Goal: Task Accomplishment & Management: Manage account settings

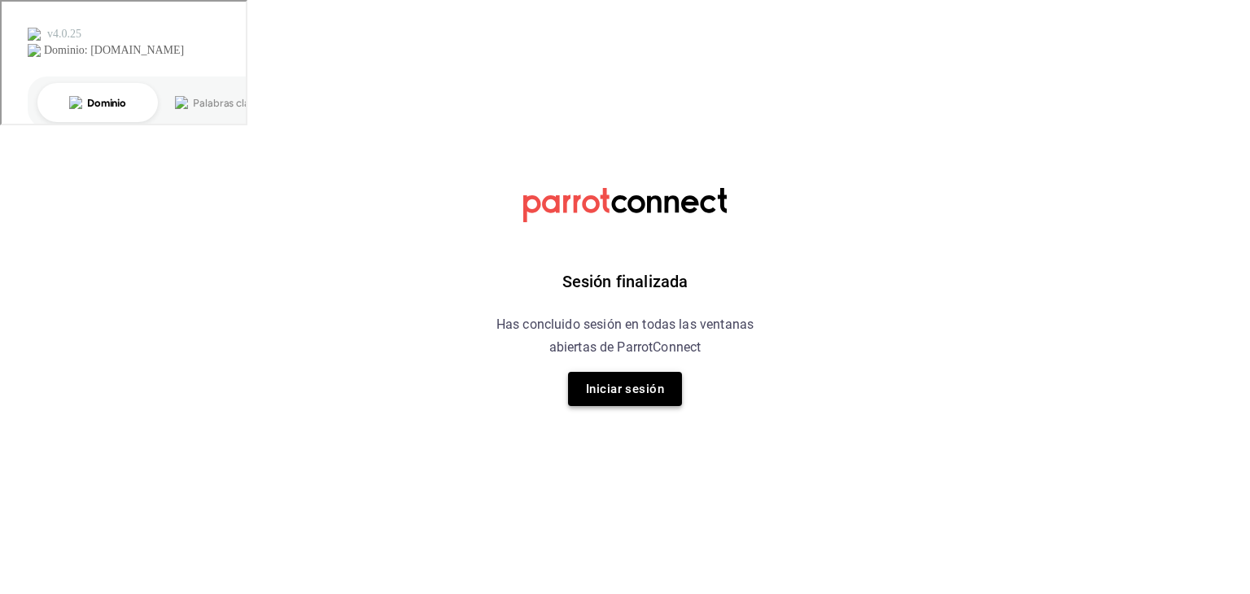
click at [632, 387] on button "Iniciar sesión" at bounding box center [625, 389] width 114 height 34
drag, startPoint x: 632, startPoint y: 387, endPoint x: 974, endPoint y: 219, distance: 380.8
click at [664, 130] on html "Sesión finalizada Has concluido sesión en todas las ventanas abiertas de Parrot…" at bounding box center [625, 65] width 1250 height 130
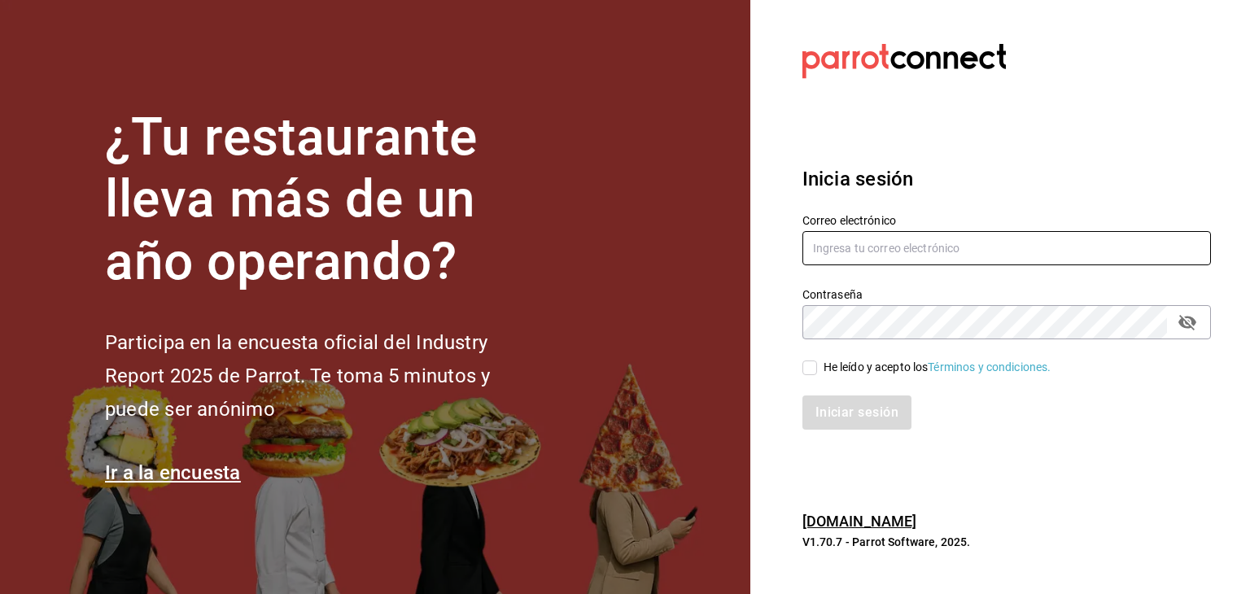
type input "multiuser@pickup.com"
click at [807, 366] on input "He leído y acepto los Términos y condiciones." at bounding box center [810, 368] width 15 height 15
checkbox input "true"
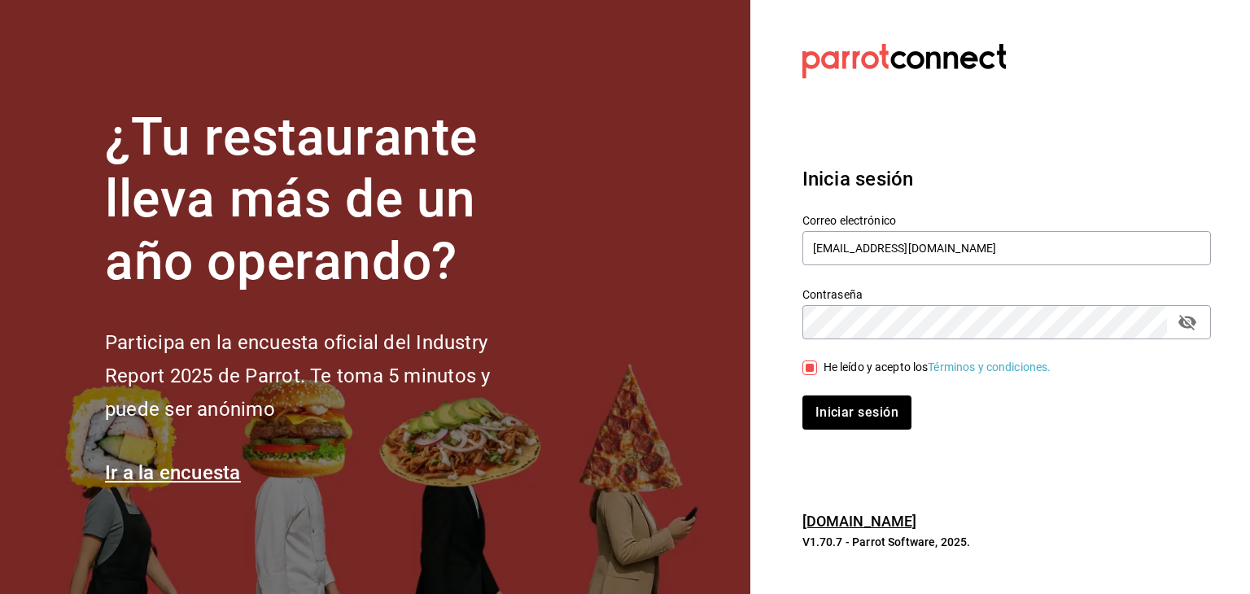
click at [839, 434] on div "Inicia sesión Correo electrónico multiuser@pickup.com Contraseña Contraseña He …" at bounding box center [1007, 297] width 409 height 305
click at [857, 411] on button "Iniciar sesión" at bounding box center [858, 413] width 111 height 34
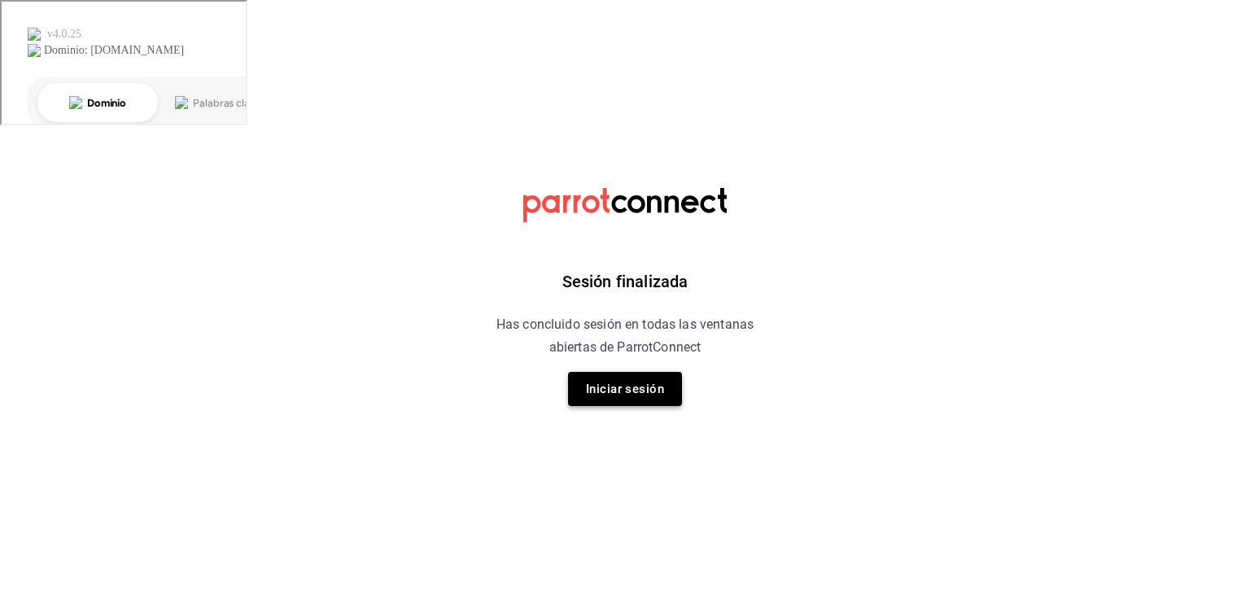
click at [632, 377] on button "Iniciar sesión" at bounding box center [625, 389] width 114 height 34
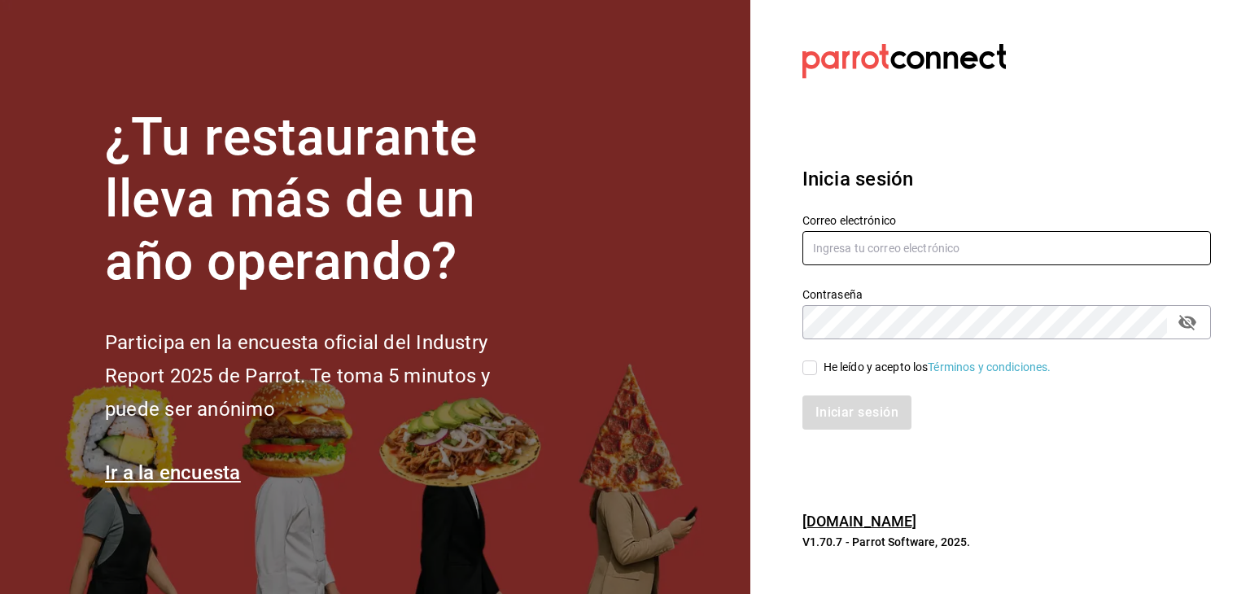
type input "[EMAIL_ADDRESS][DOMAIN_NAME]"
click at [813, 369] on input "He leído y acepto los Términos y condiciones." at bounding box center [810, 368] width 15 height 15
checkbox input "true"
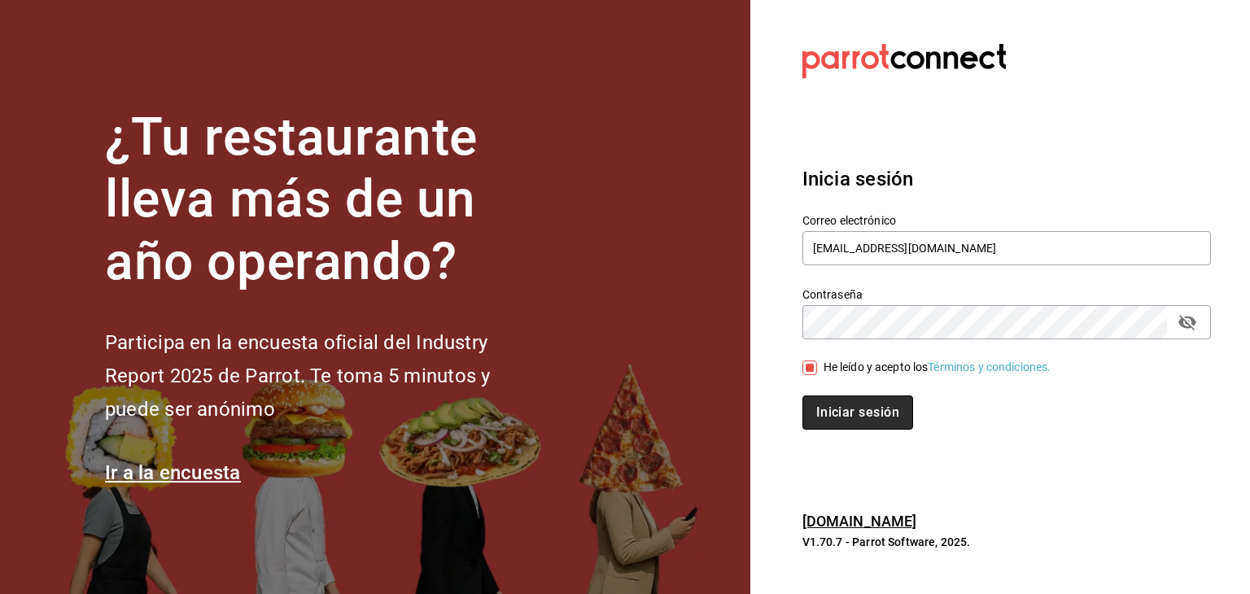
click at [830, 408] on button "Iniciar sesión" at bounding box center [858, 413] width 111 height 34
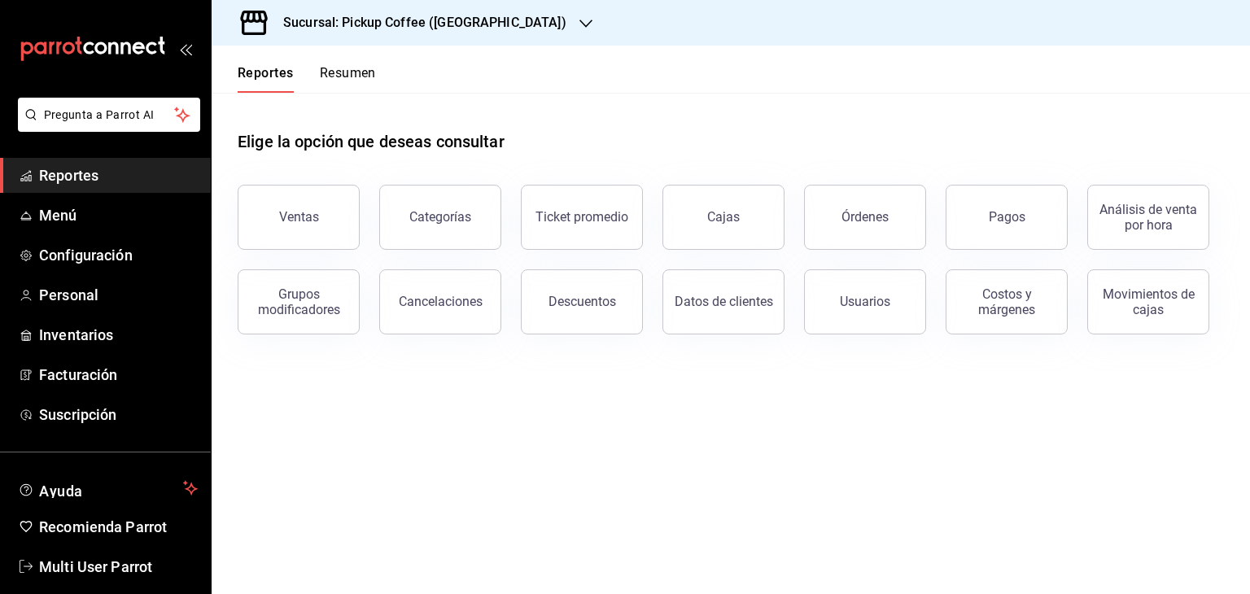
click at [480, 15] on h3 "Sucursal: Pickup Coffee (Las Flores)" at bounding box center [418, 23] width 296 height 20
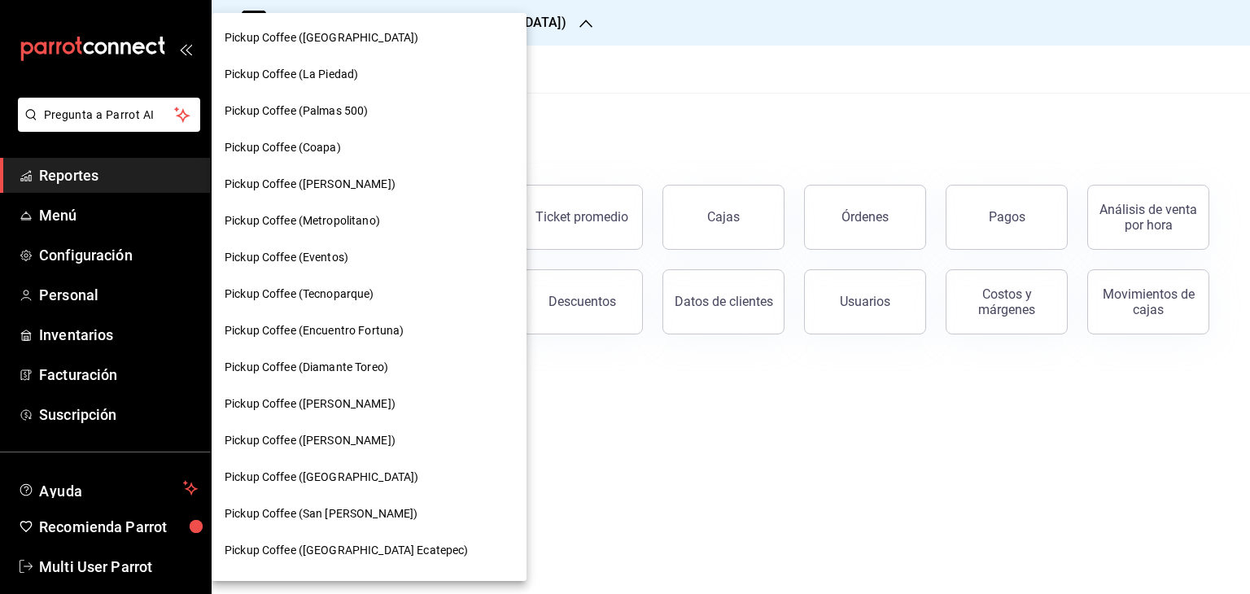
click at [468, 27] on div at bounding box center [625, 297] width 1250 height 594
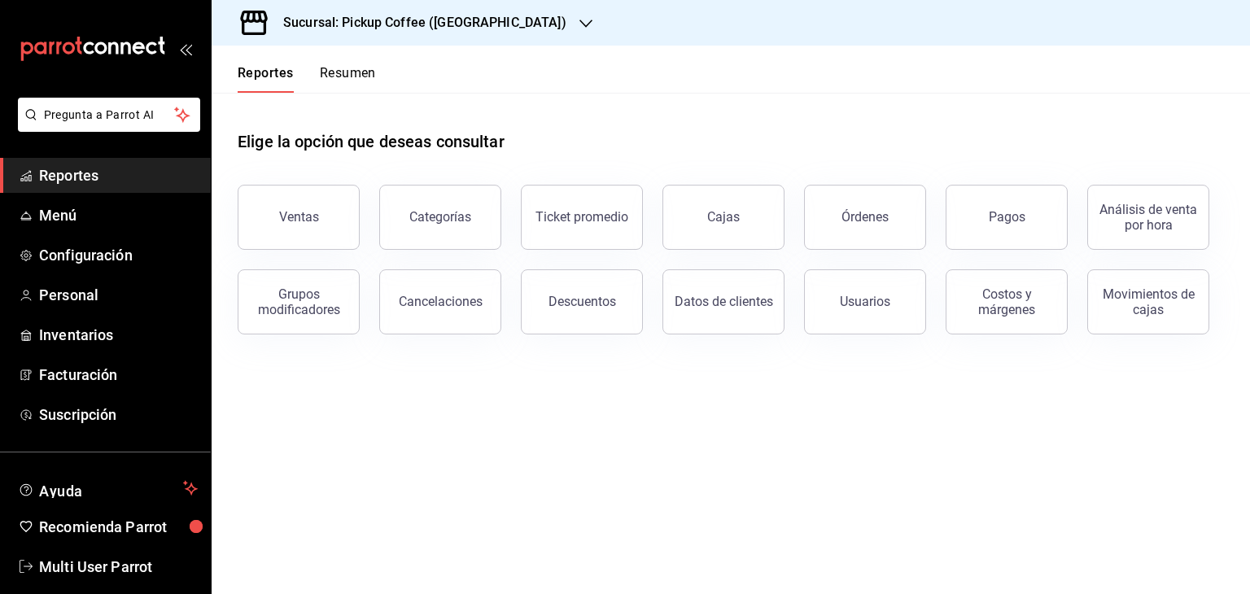
click at [420, 20] on h3 "Sucursal: Pickup Coffee (Las Flores)" at bounding box center [418, 23] width 296 height 20
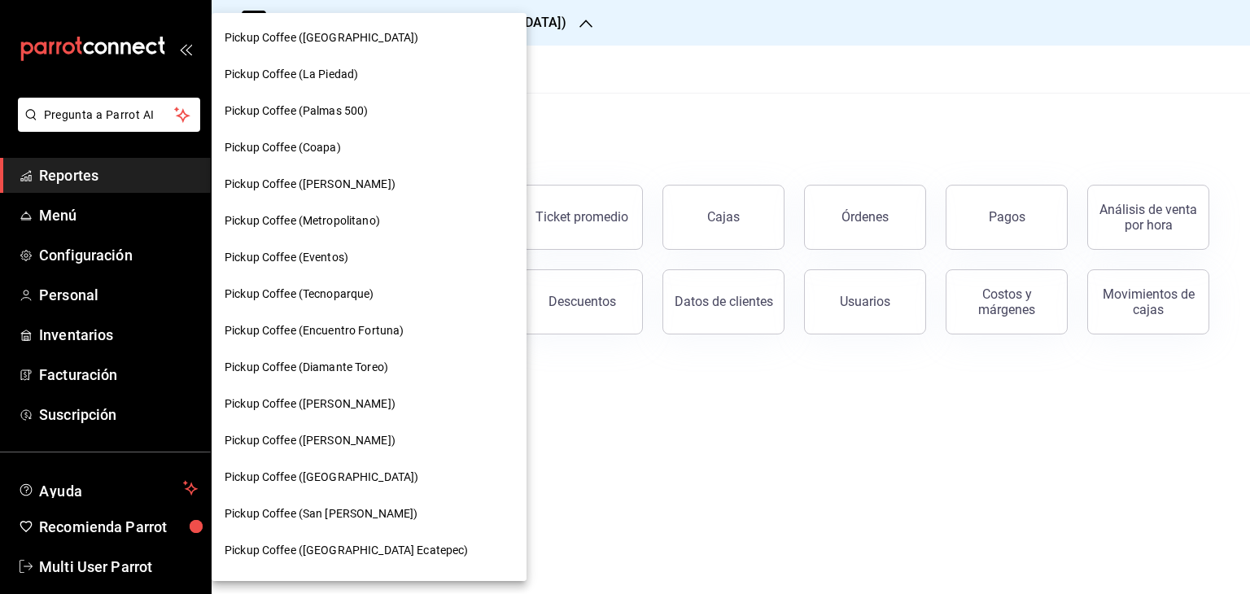
click at [339, 192] on span "Pickup Coffee (Campos Eliseos)" at bounding box center [310, 184] width 171 height 17
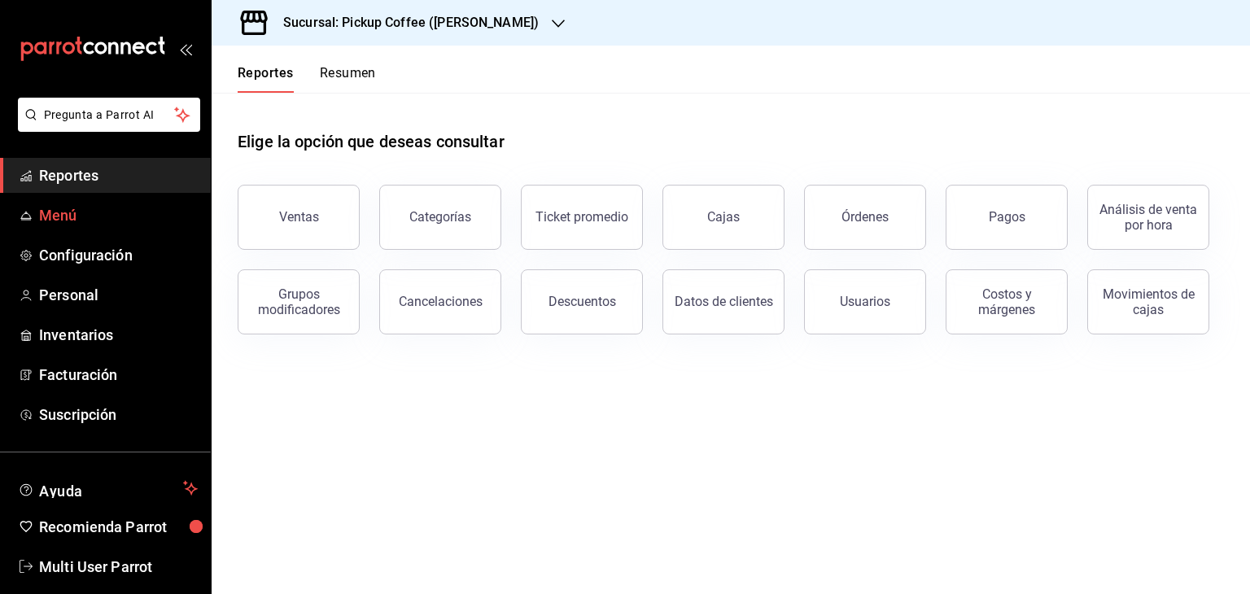
click at [63, 222] on span "Menú" at bounding box center [118, 215] width 159 height 22
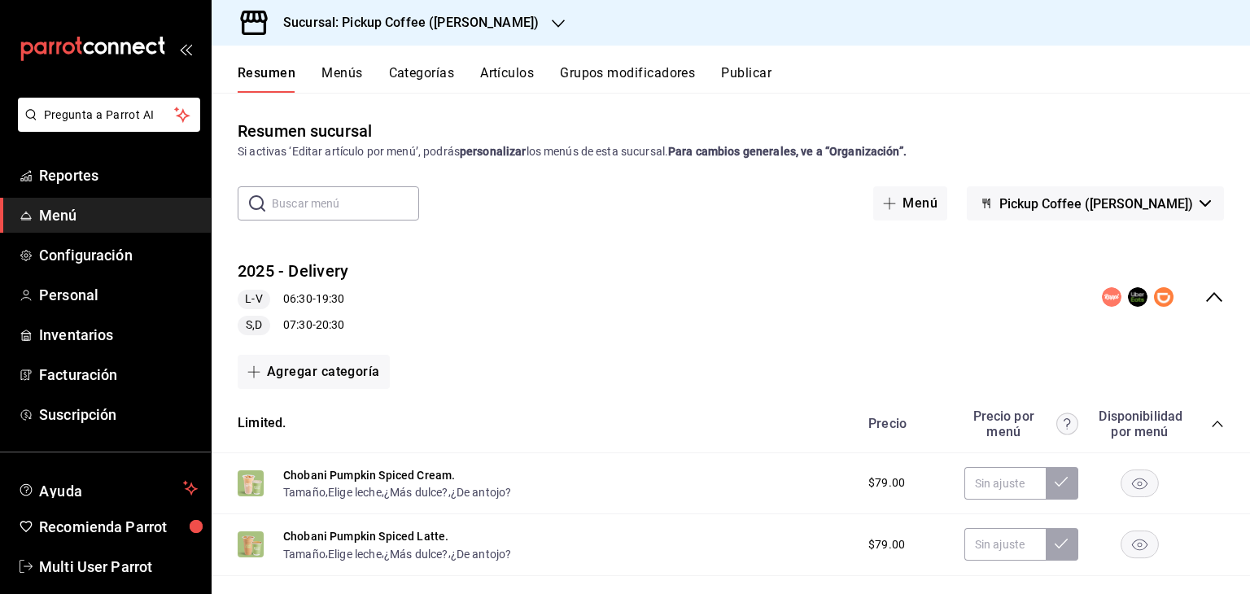
click at [52, 221] on span "Menú" at bounding box center [118, 215] width 159 height 22
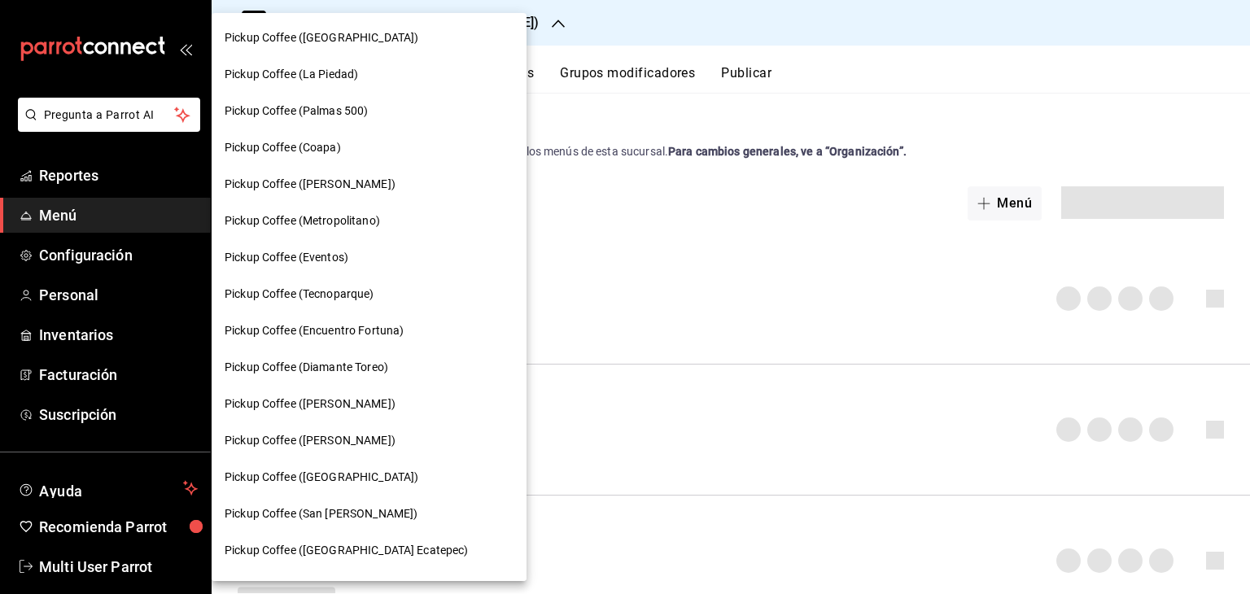
click at [603, 103] on div at bounding box center [625, 297] width 1250 height 594
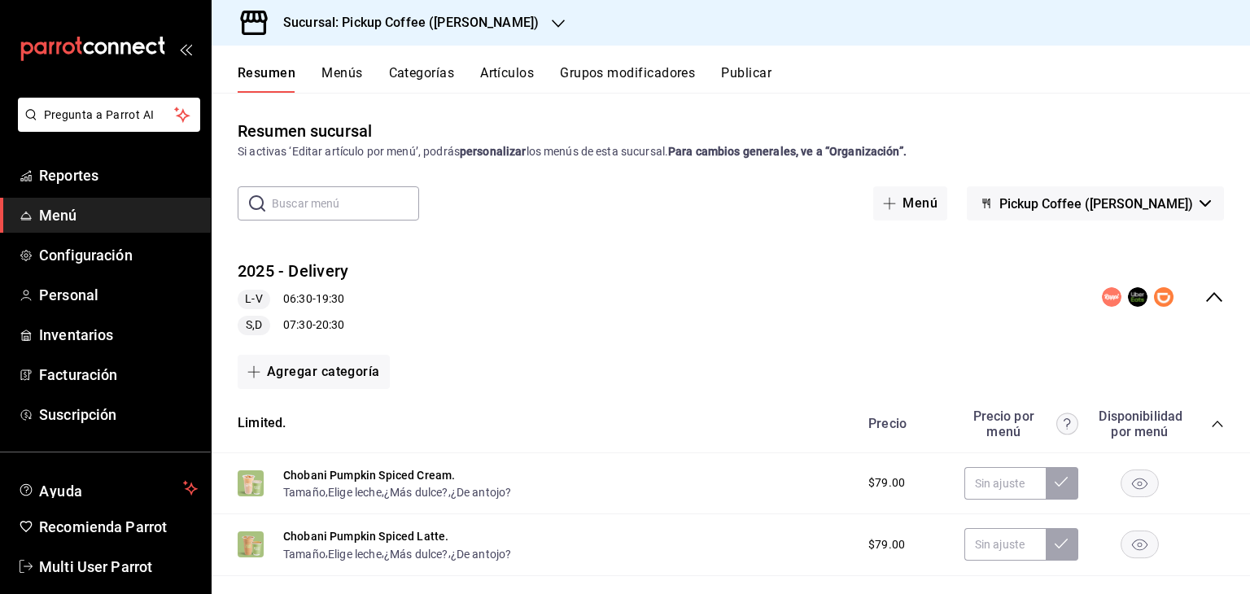
click at [1218, 8] on div "Sucursal: Pickup Coffee (Campos Eliseos)" at bounding box center [731, 23] width 1039 height 46
click at [508, 30] on h3 "Sucursal: Pickup Coffee (Campos Eliseos)" at bounding box center [404, 23] width 269 height 20
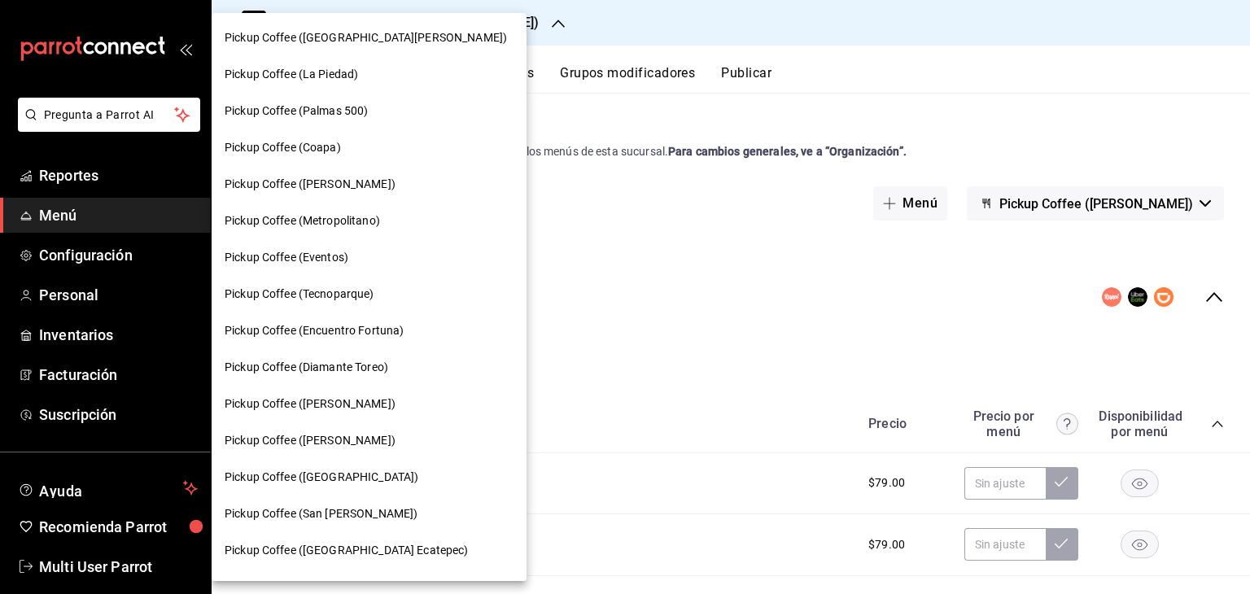
click at [442, 22] on div "Pickup Coffee (Las Flores) Pickup Coffee (La Piedad) Pickup Coffee (Palmas 500)…" at bounding box center [625, 297] width 1250 height 594
click at [362, 521] on span "Pickup Coffee (San [PERSON_NAME])" at bounding box center [321, 513] width 193 height 17
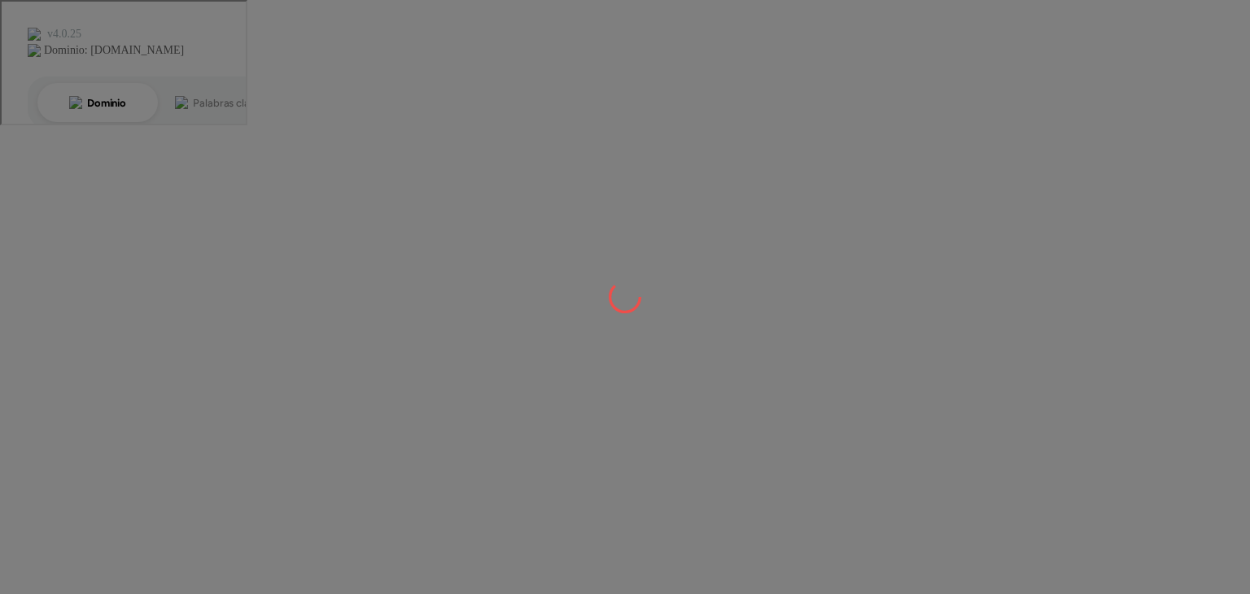
click at [362, 521] on div at bounding box center [625, 297] width 1250 height 594
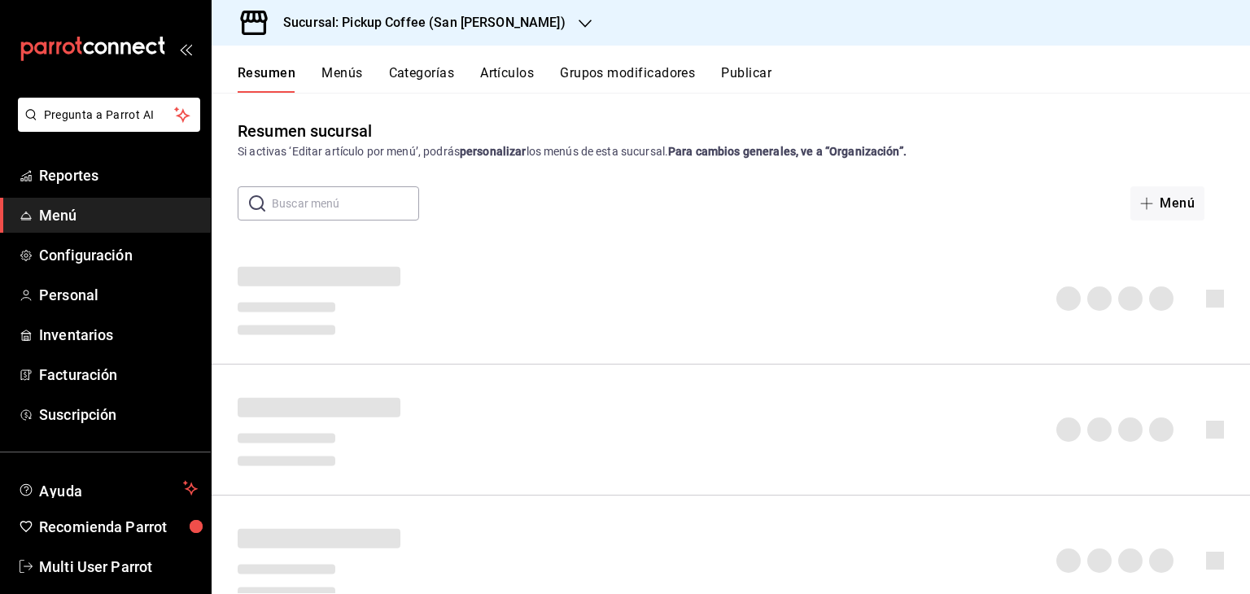
click at [1200, 11] on div "Sucursal: Pickup Coffee (San Jeronimo)" at bounding box center [731, 23] width 1039 height 46
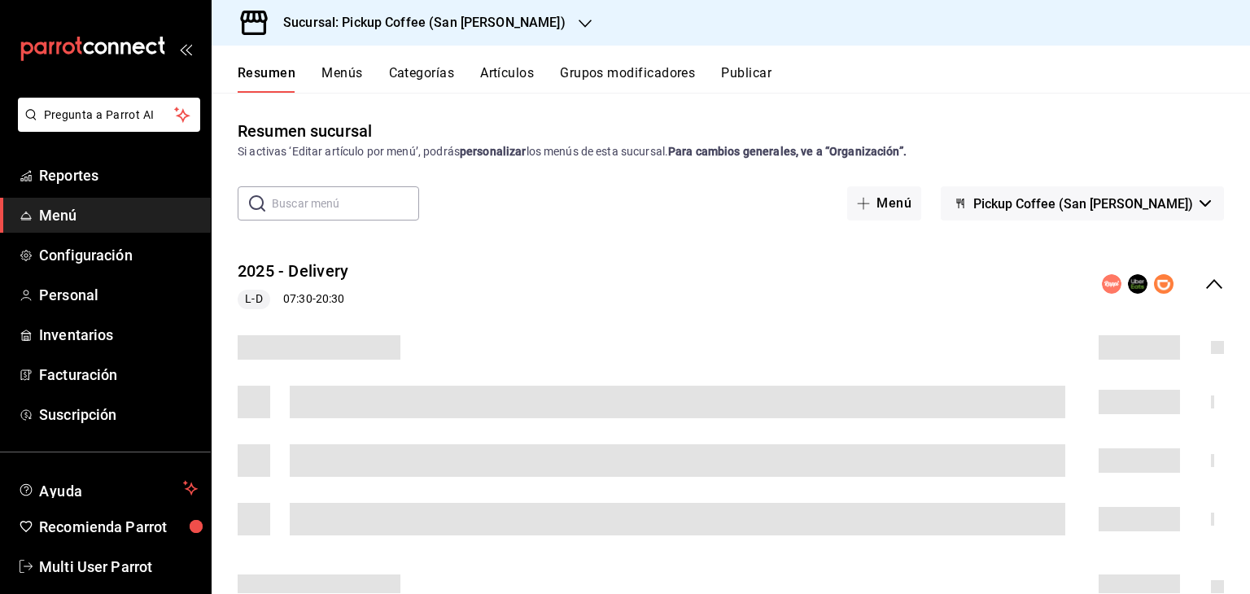
click at [49, 221] on span "Menú" at bounding box center [118, 215] width 159 height 22
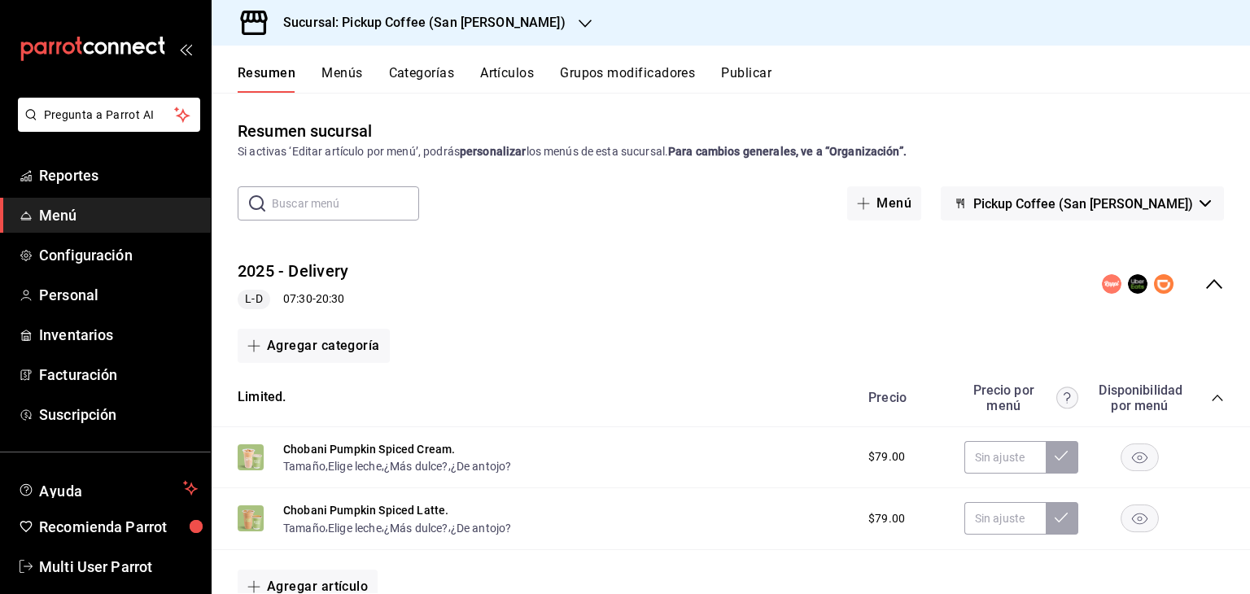
click at [1160, 24] on div "Sucursal: Pickup Coffee (San Jeronimo)" at bounding box center [731, 23] width 1039 height 46
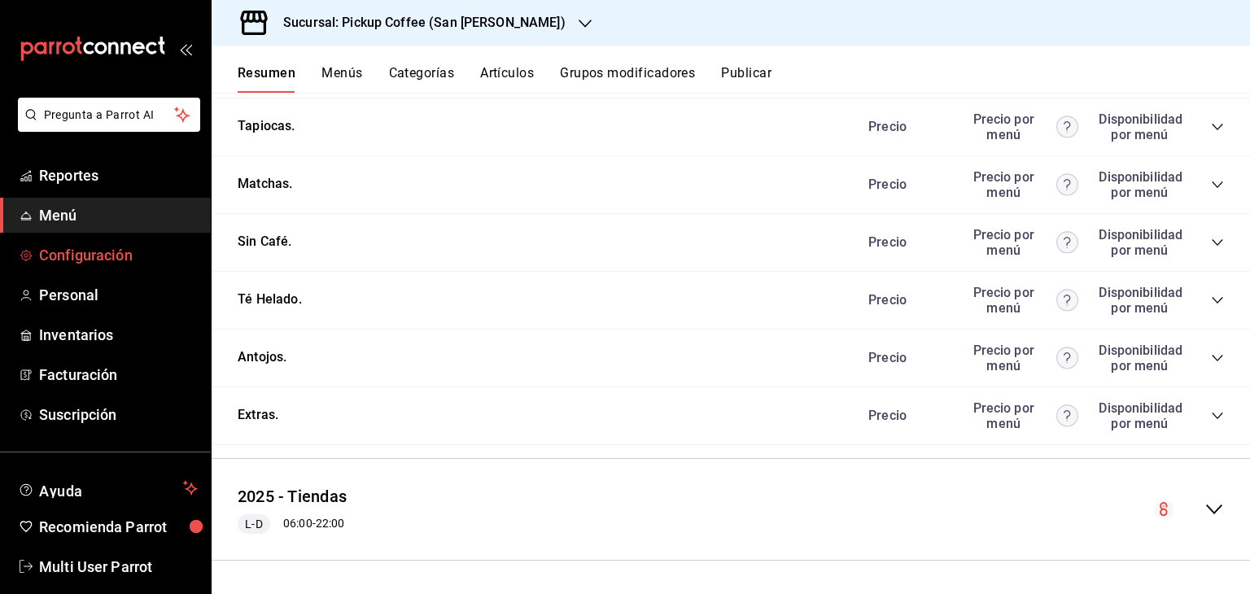
click at [120, 258] on span "Configuración" at bounding box center [118, 255] width 159 height 22
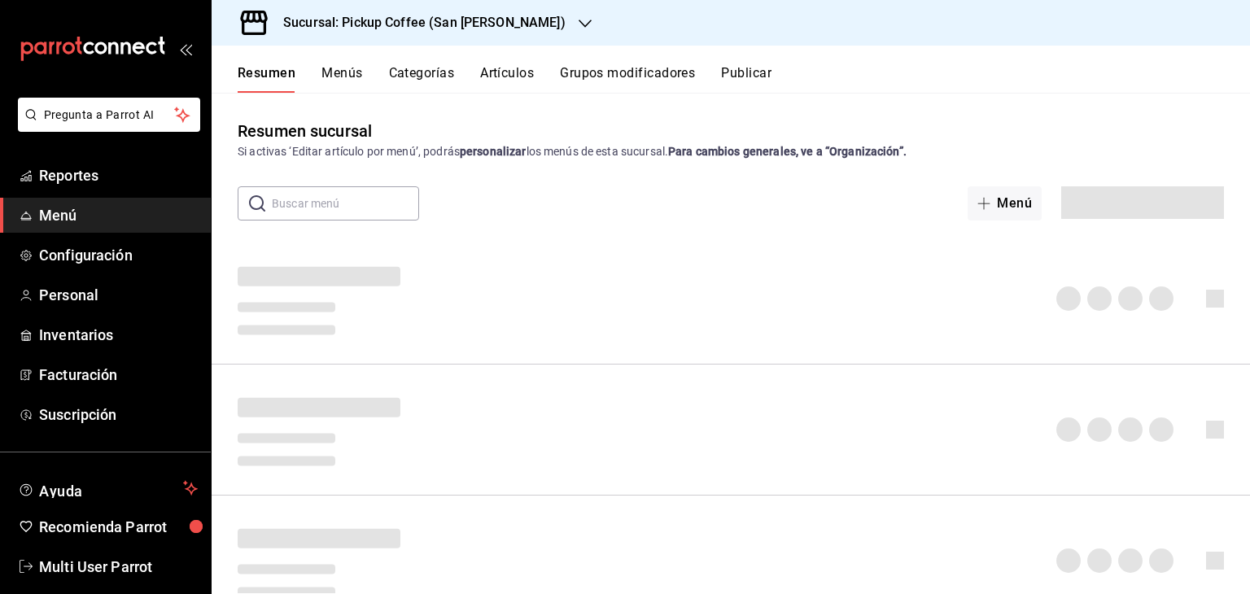
click at [1167, 31] on div "Sucursal: Pickup Coffee (San Jeronimo)" at bounding box center [731, 23] width 1039 height 46
drag, startPoint x: 1167, startPoint y: 31, endPoint x: 863, endPoint y: 133, distance: 321.0
click at [1167, 31] on div "Sucursal: Pickup Coffee (San Jeronimo)" at bounding box center [731, 23] width 1039 height 46
drag, startPoint x: 863, startPoint y: 133, endPoint x: 846, endPoint y: 136, distance: 17.4
click at [846, 136] on div "Sucursal: Pickup Coffee (San Jeronimo) Resumen Menús Categorías Artículos Grupo…" at bounding box center [731, 297] width 1039 height 594
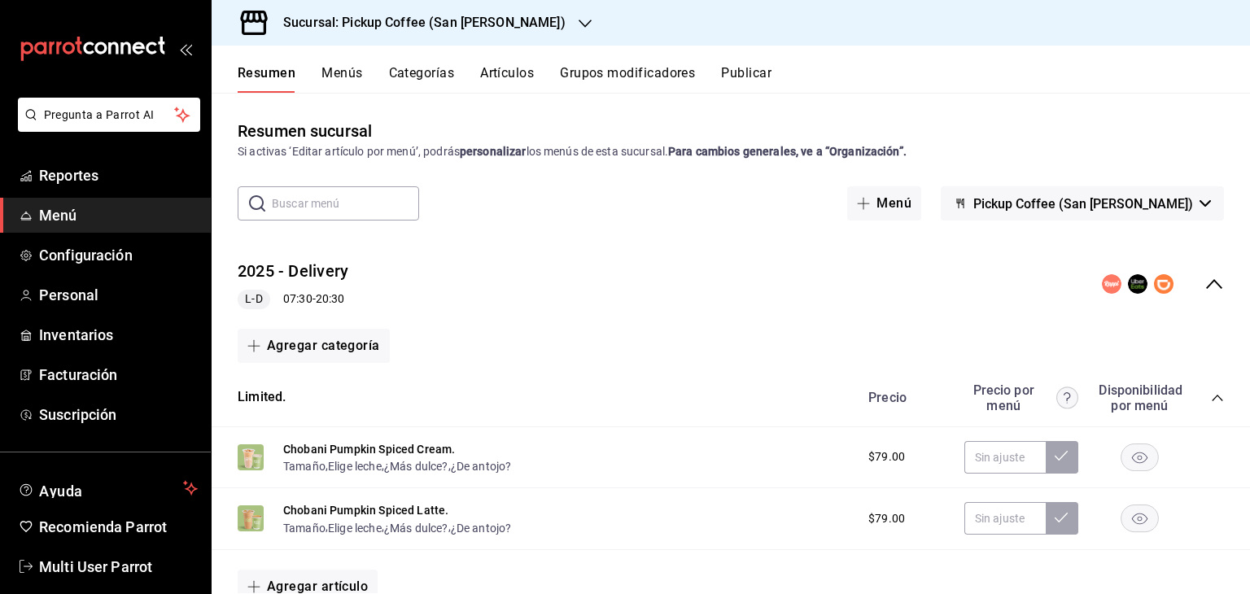
click at [444, 37] on div "Sucursal: Pickup Coffee (San [PERSON_NAME])" at bounding box center [412, 23] width 374 height 46
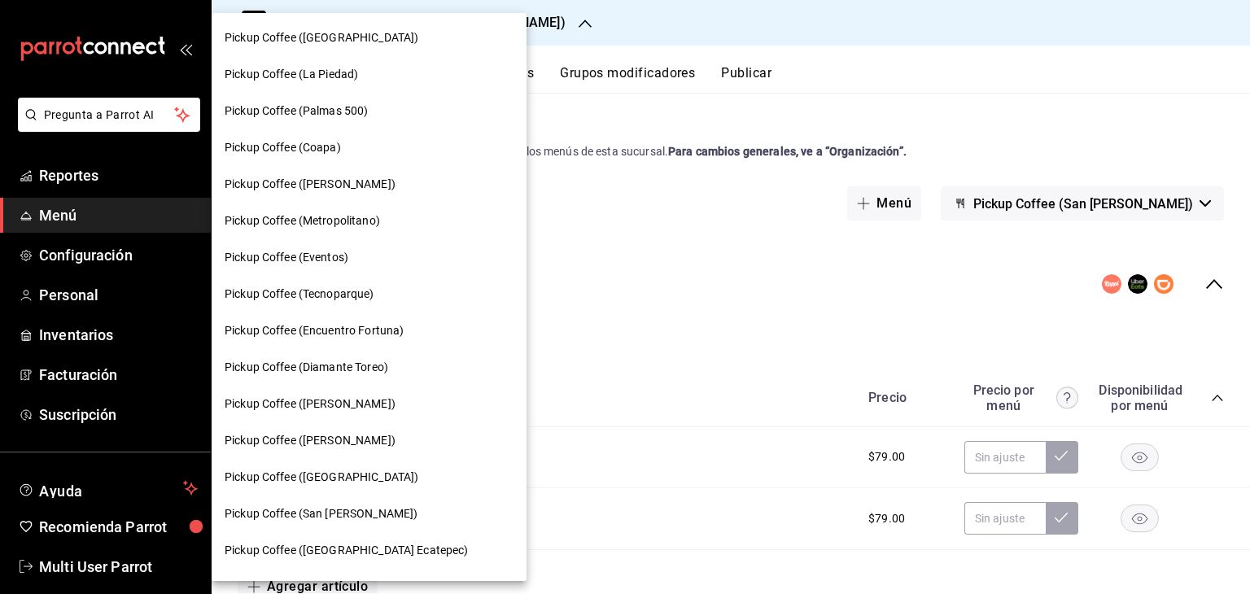
click at [337, 406] on span "Pickup Coffee ([PERSON_NAME])" at bounding box center [310, 404] width 171 height 17
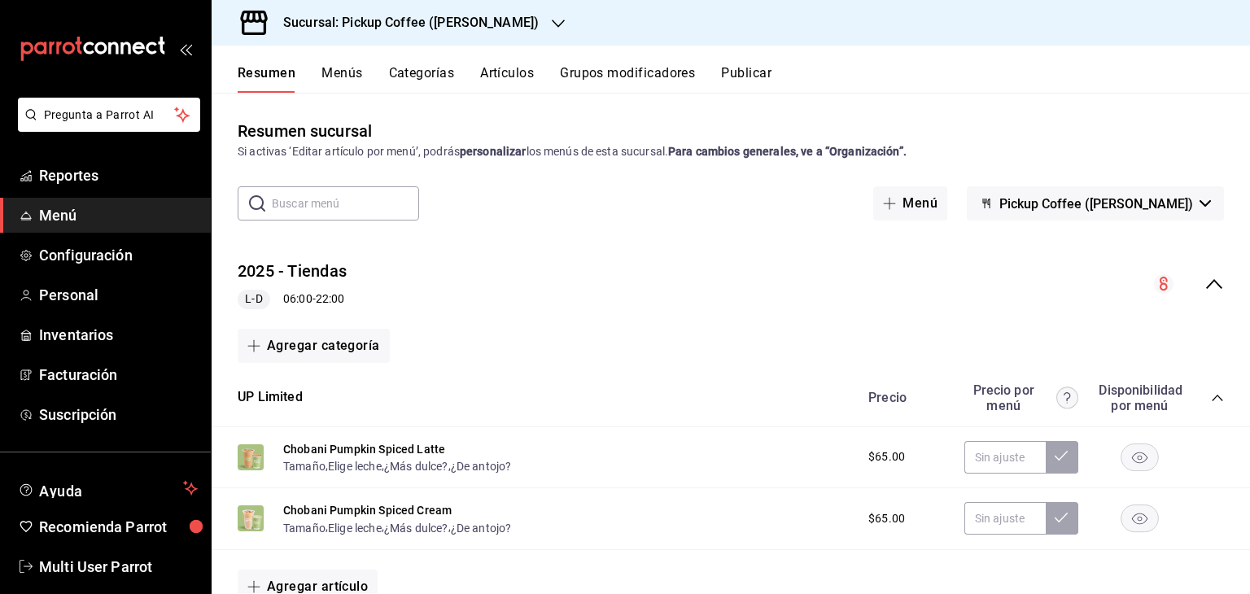
drag, startPoint x: 1247, startPoint y: 143, endPoint x: 1175, endPoint y: -37, distance: 193.9
click at [1175, 0] on html "Pregunta a Parrot AI Reportes Menú Configuración Personal Inventarios Facturaci…" at bounding box center [625, 362] width 1250 height 724
click at [1123, 32] on div "Sucursal: Pickup Coffee (Dr Andrade)" at bounding box center [731, 23] width 1039 height 46
click at [1088, 211] on span "Pickup Coffee ([PERSON_NAME])" at bounding box center [1097, 203] width 194 height 15
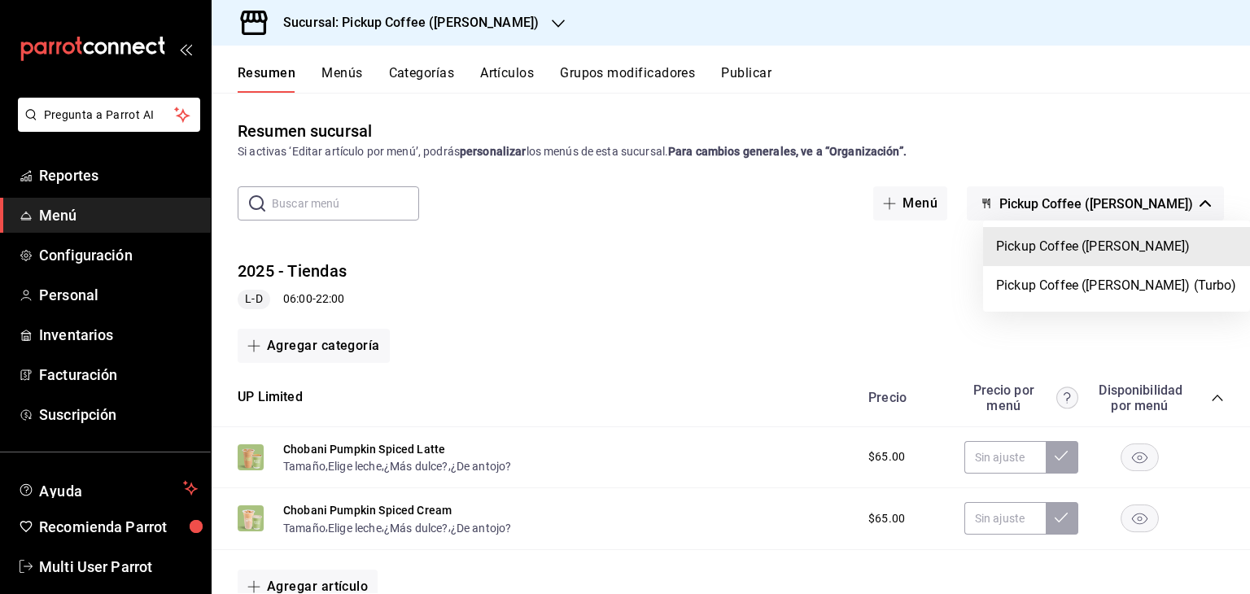
drag, startPoint x: 1062, startPoint y: 153, endPoint x: 558, endPoint y: 123, distance: 504.7
click at [558, 123] on div at bounding box center [625, 297] width 1250 height 594
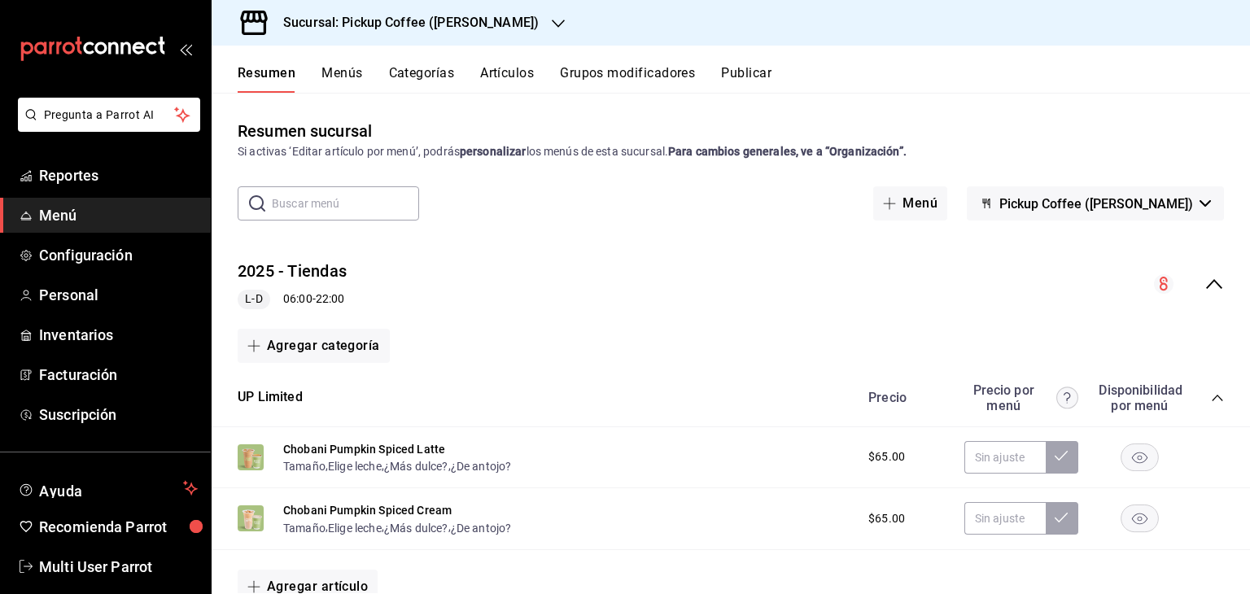
click at [760, 69] on button "Publicar" at bounding box center [746, 79] width 50 height 28
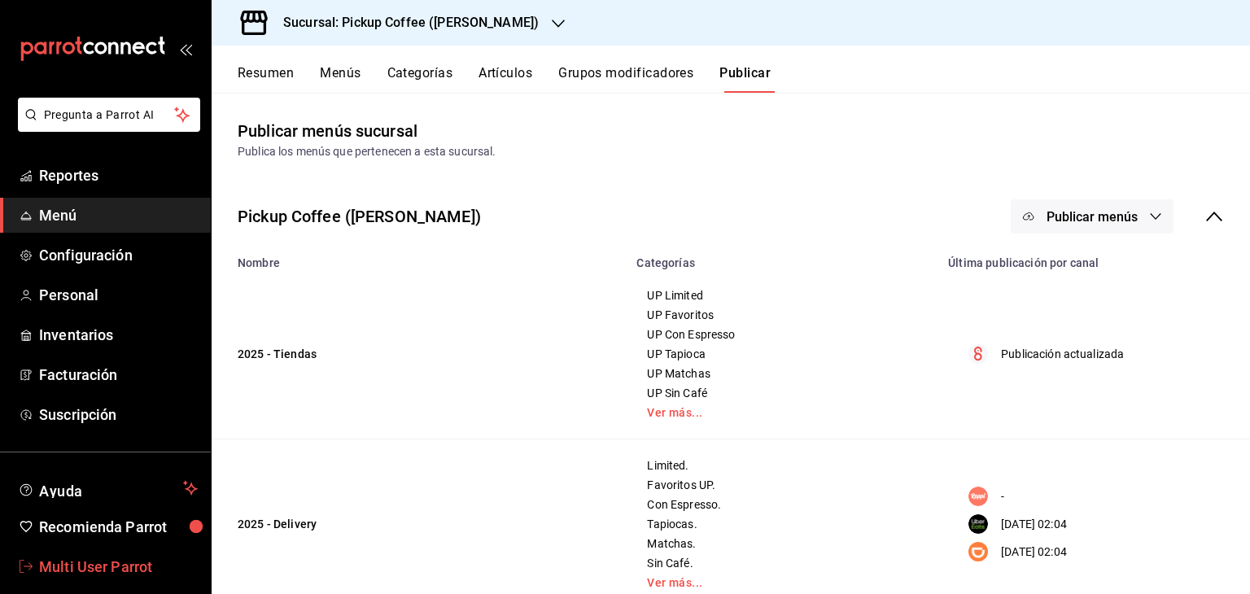
click at [83, 580] on link "Multi User Parrot" at bounding box center [105, 566] width 211 height 35
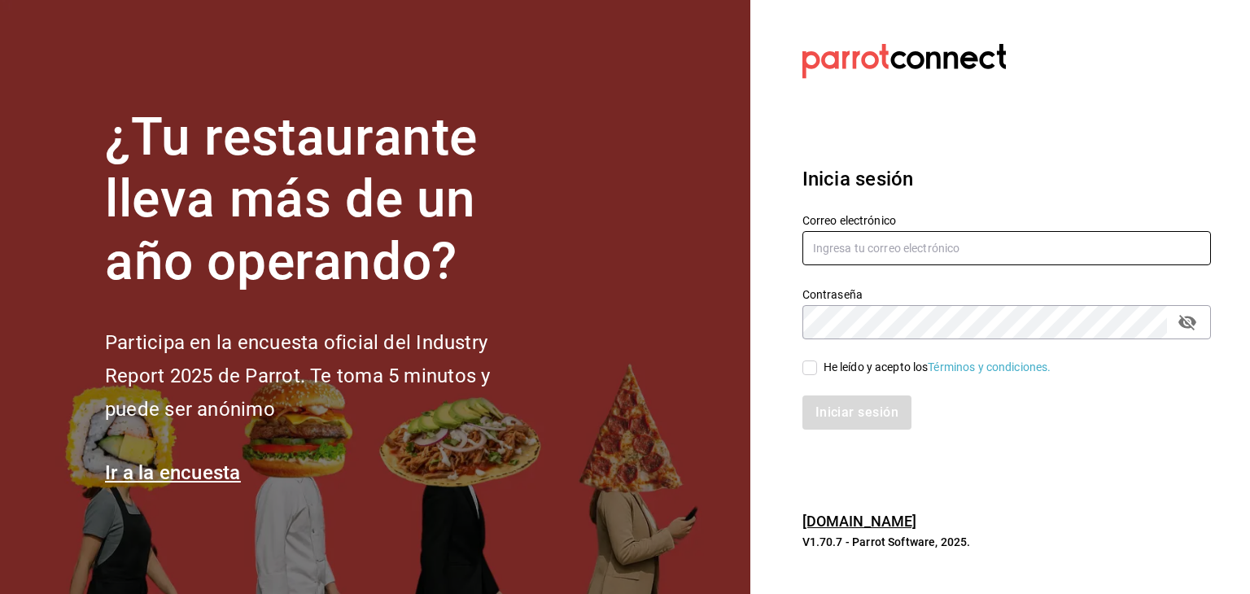
type input "multiuser@pickup.com"
click at [804, 363] on input "He leído y acepto los Términos y condiciones." at bounding box center [810, 368] width 15 height 15
checkbox input "true"
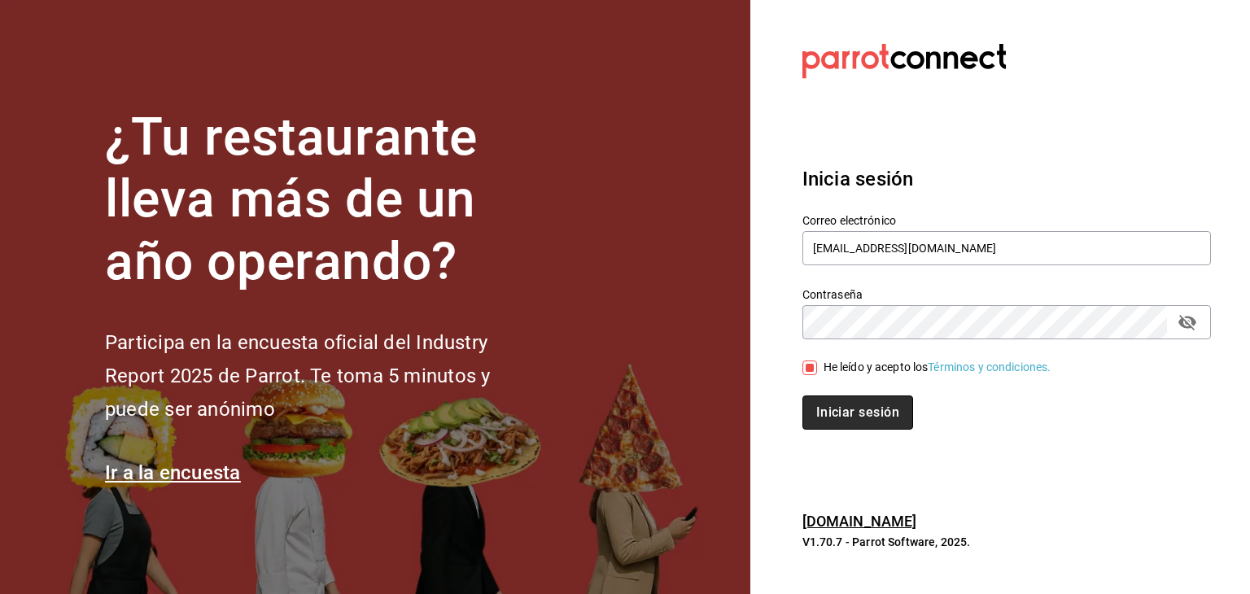
click at [817, 418] on button "Iniciar sesión" at bounding box center [858, 413] width 111 height 34
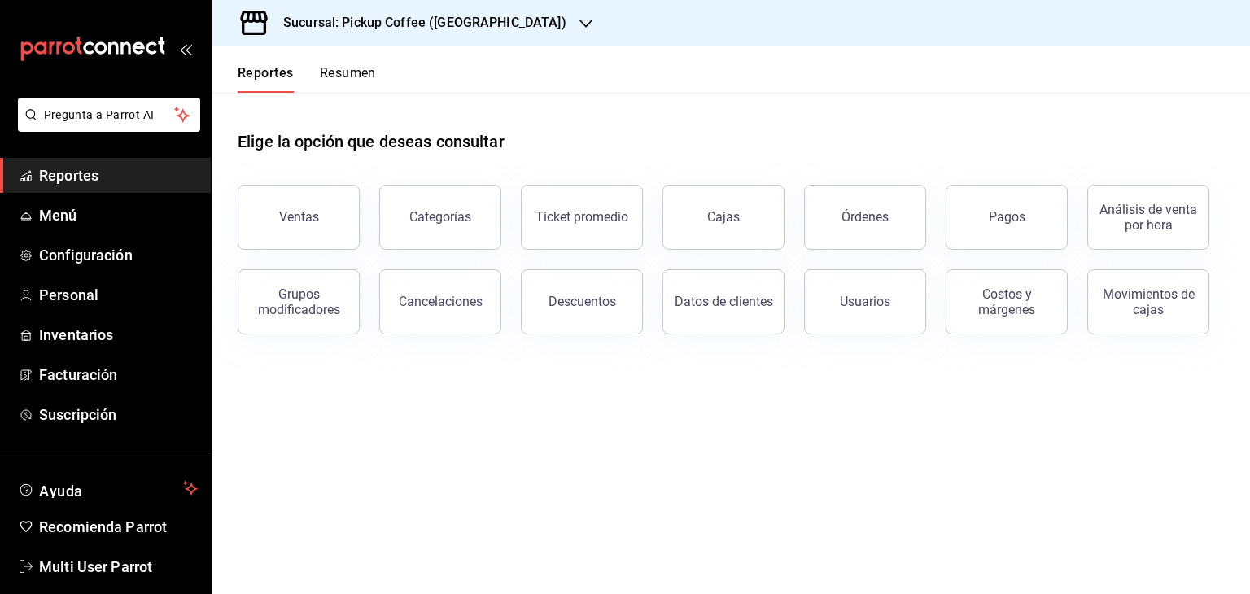
click at [370, 17] on h3 "Sucursal: Pickup Coffee ([GEOGRAPHIC_DATA])" at bounding box center [418, 23] width 296 height 20
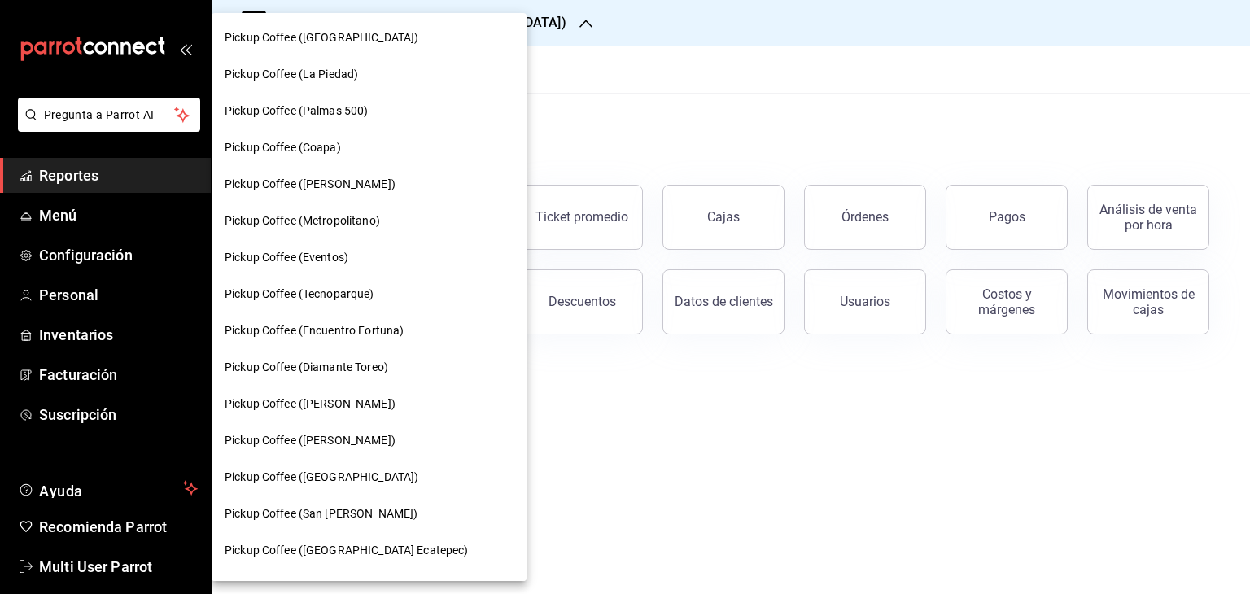
click at [328, 297] on span "Pickup Coffee (Tecnoparque)" at bounding box center [300, 294] width 150 height 17
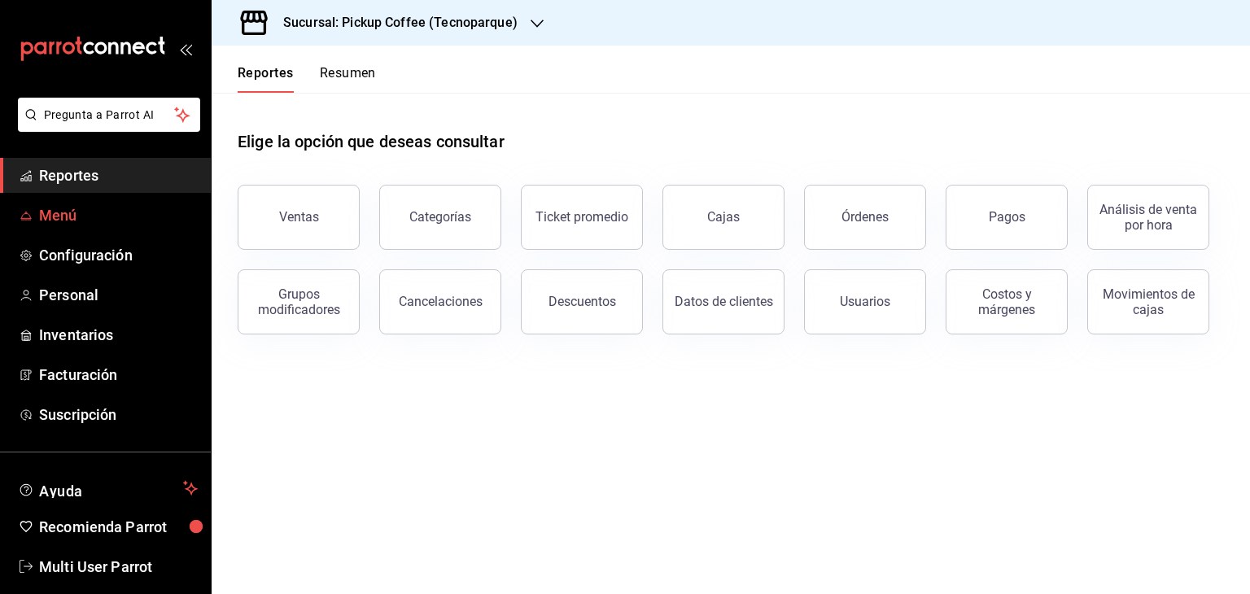
click at [95, 216] on span "Menú" at bounding box center [118, 215] width 159 height 22
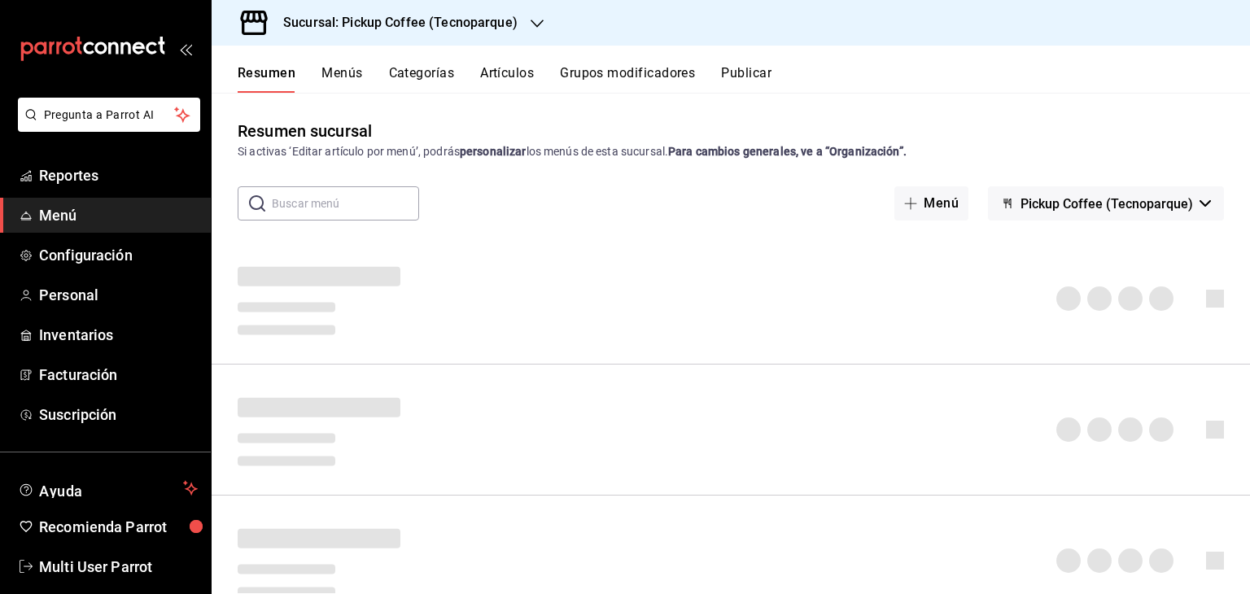
click at [184, 54] on icon "open_drawer_menu" at bounding box center [185, 48] width 13 height 13
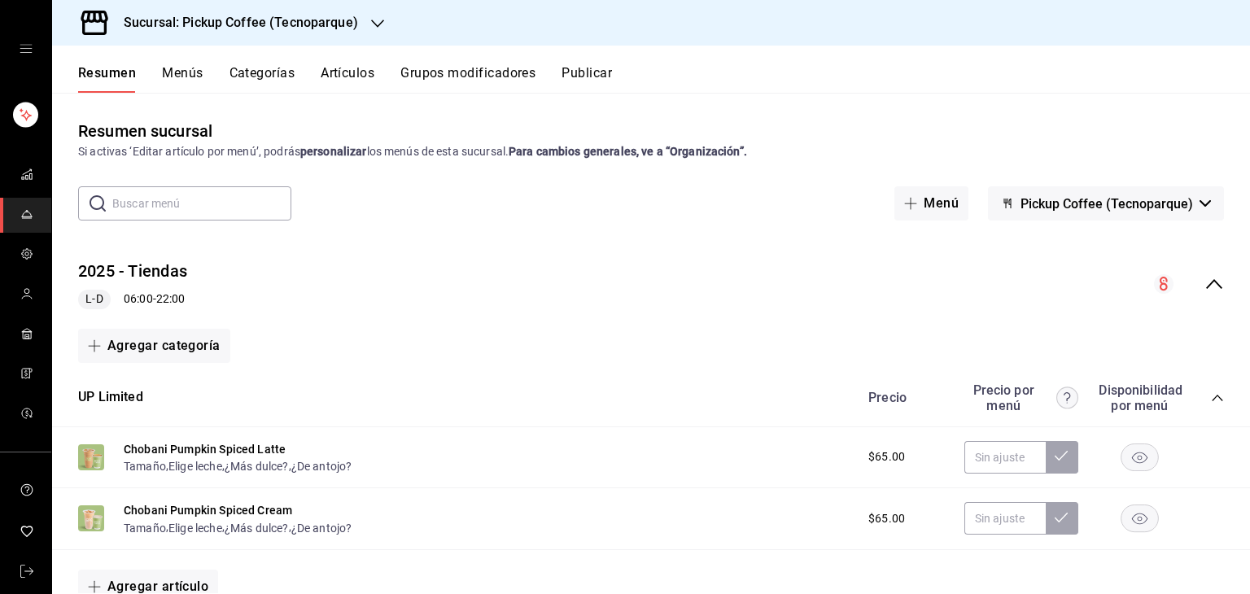
click at [22, 53] on icon "open drawer" at bounding box center [26, 48] width 13 height 13
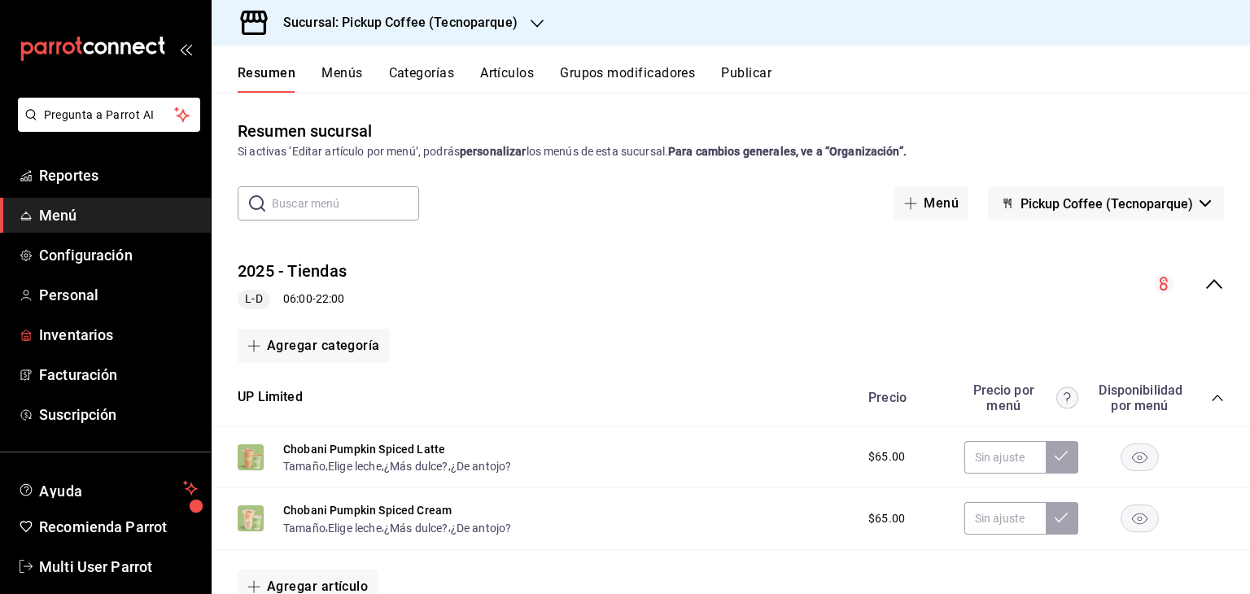
scroll to position [20, 0]
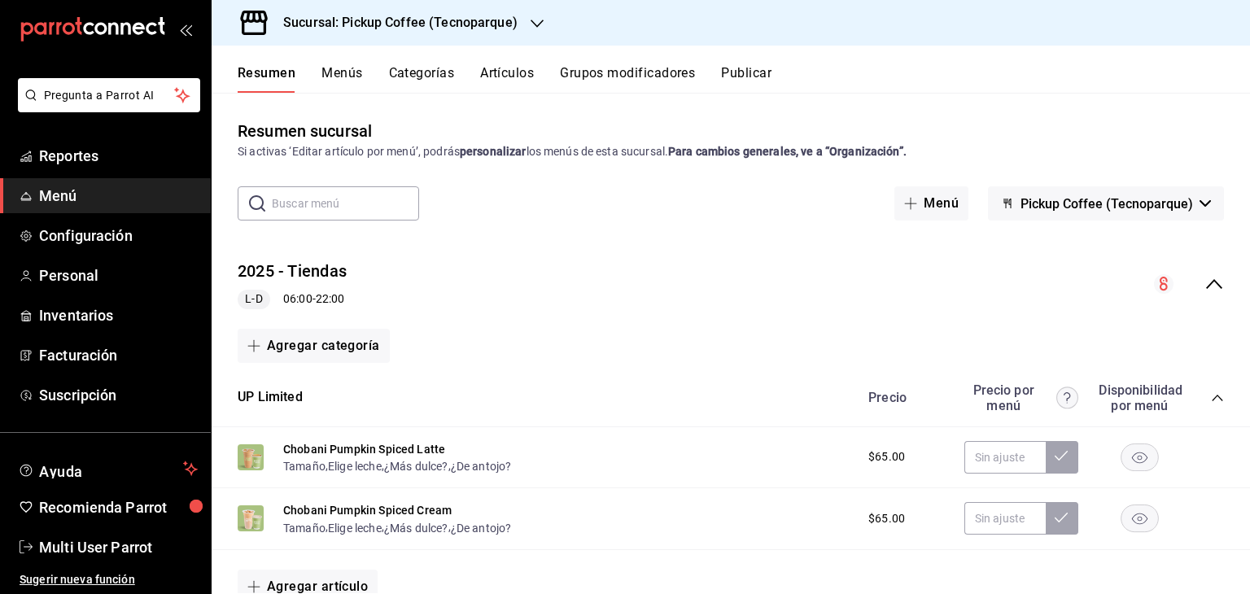
click at [1199, 40] on div "Sucursal: Pickup Coffee (Tecnoparque)" at bounding box center [731, 23] width 1039 height 46
click at [1201, 273] on div "2025 - Tiendas L-D 06:00 - 22:00" at bounding box center [731, 285] width 1039 height 76
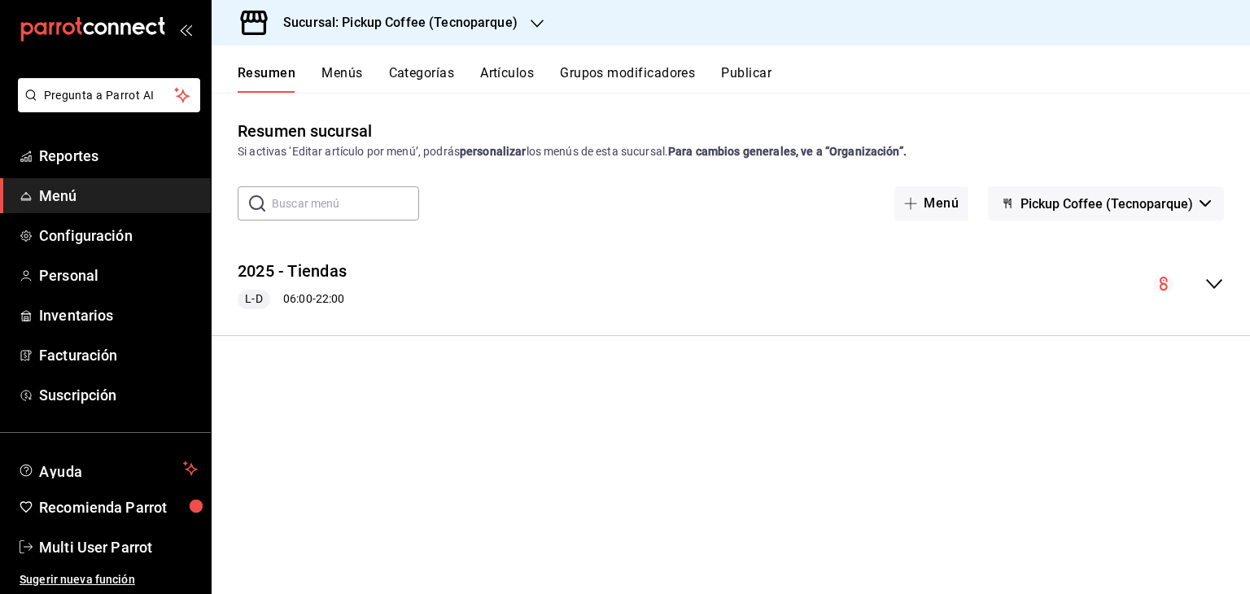
click at [1156, 285] on circle "collapse-menu-row" at bounding box center [1164, 284] width 20 height 20
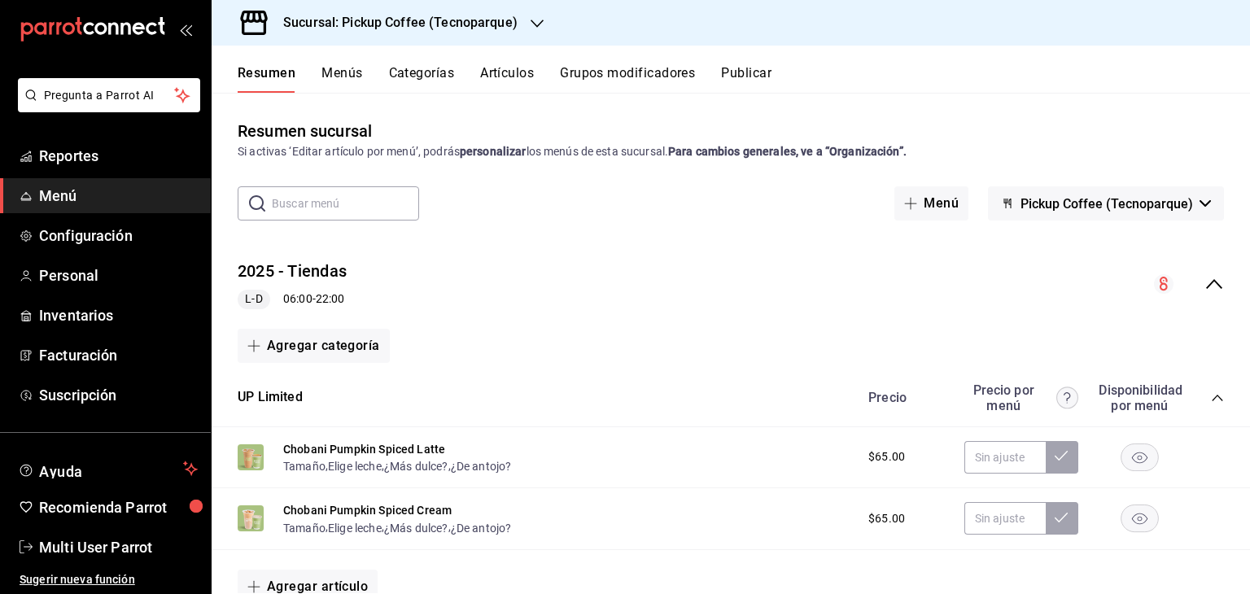
click at [377, 20] on h3 "Sucursal: Pickup Coffee (Tecnoparque)" at bounding box center [393, 23] width 247 height 20
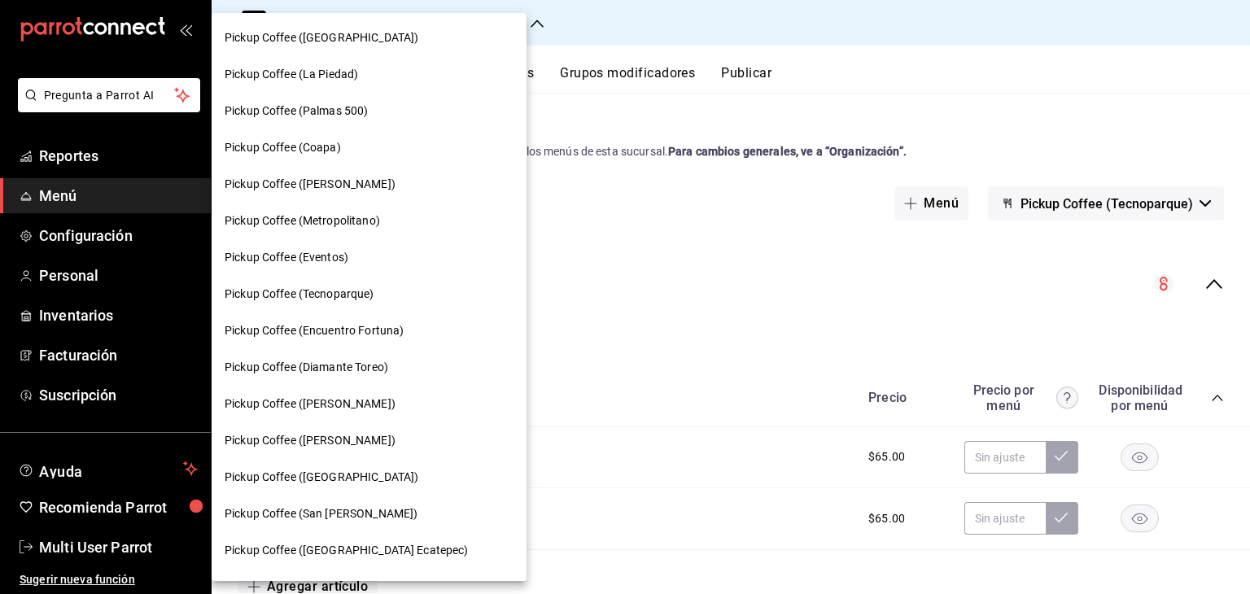
click at [313, 343] on div "Pickup Coffee (Encuentro Fortuna)" at bounding box center [369, 331] width 315 height 37
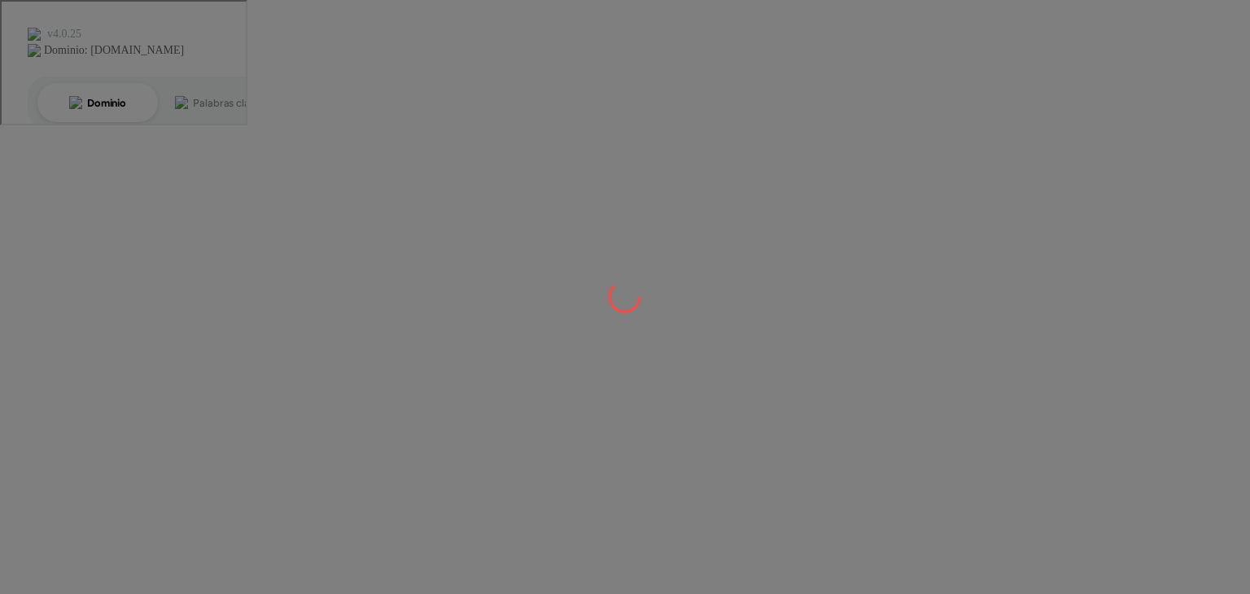
click at [313, 343] on div at bounding box center [625, 297] width 1250 height 594
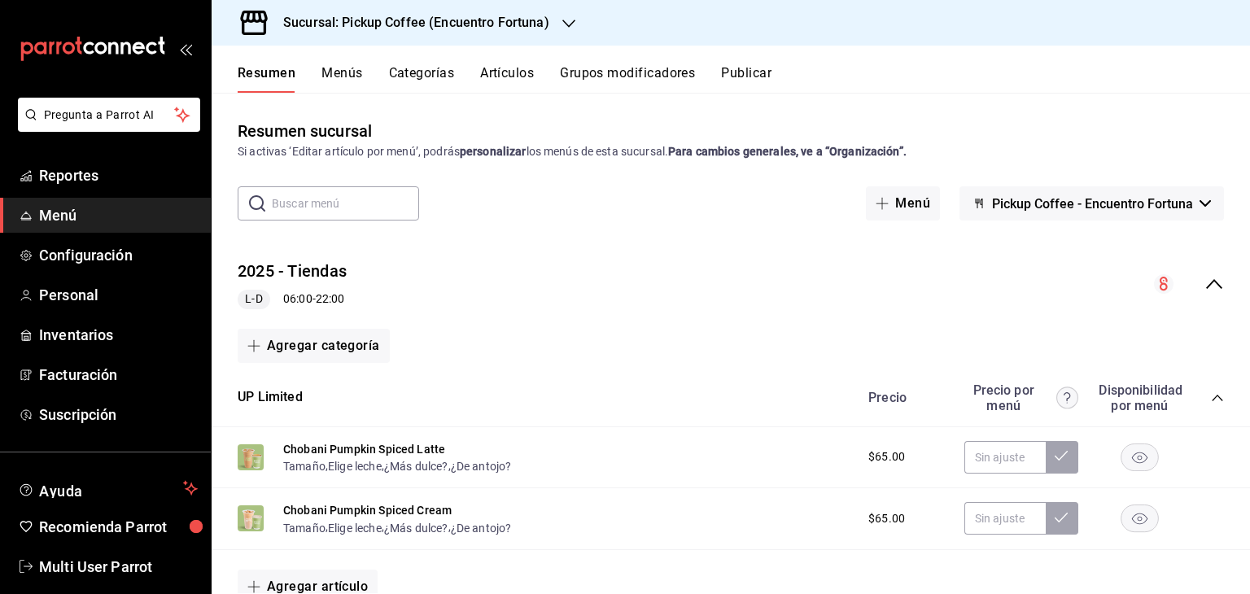
click at [1094, 17] on div "Sucursal: Pickup Coffee (Encuentro Fortuna)" at bounding box center [731, 23] width 1039 height 46
drag, startPoint x: 1094, startPoint y: 17, endPoint x: 424, endPoint y: -71, distance: 675.6
click at [424, 0] on html "Pregunta a Parrot AI Reportes Menú Configuración Personal Inventarios Facturaci…" at bounding box center [625, 362] width 1250 height 724
click at [1219, 84] on div "Resumen Menús Categorías Artículos Grupos modificadores Publicar" at bounding box center [744, 79] width 1013 height 28
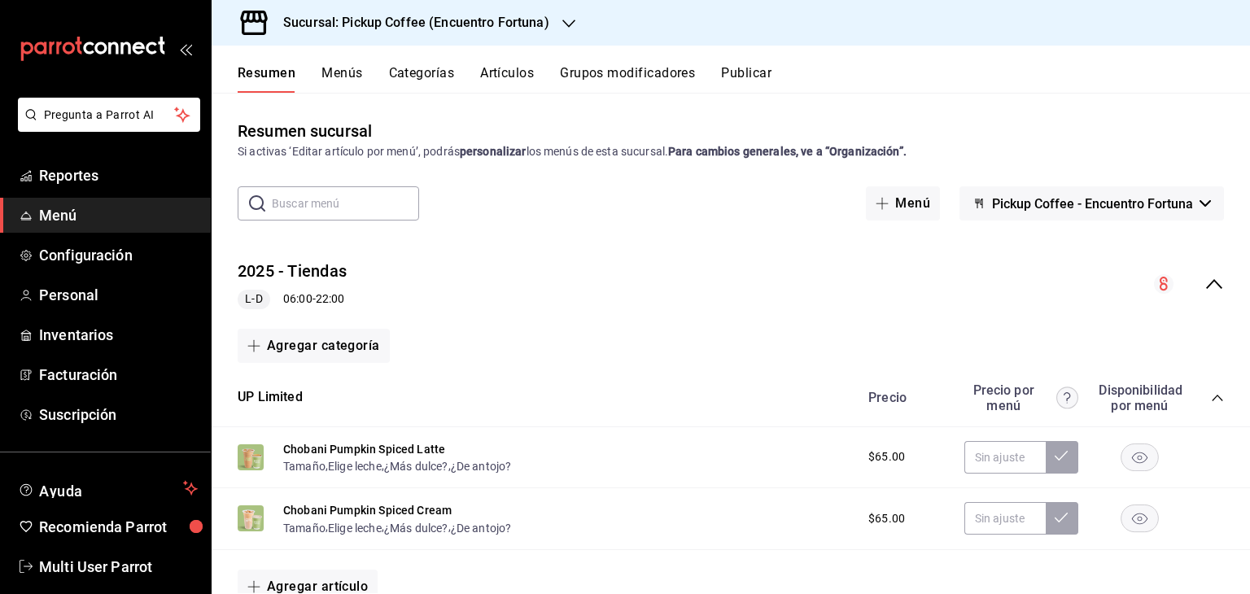
click at [1219, 84] on div "Resumen Menús Categorías Artículos Grupos modificadores Publicar" at bounding box center [744, 79] width 1013 height 28
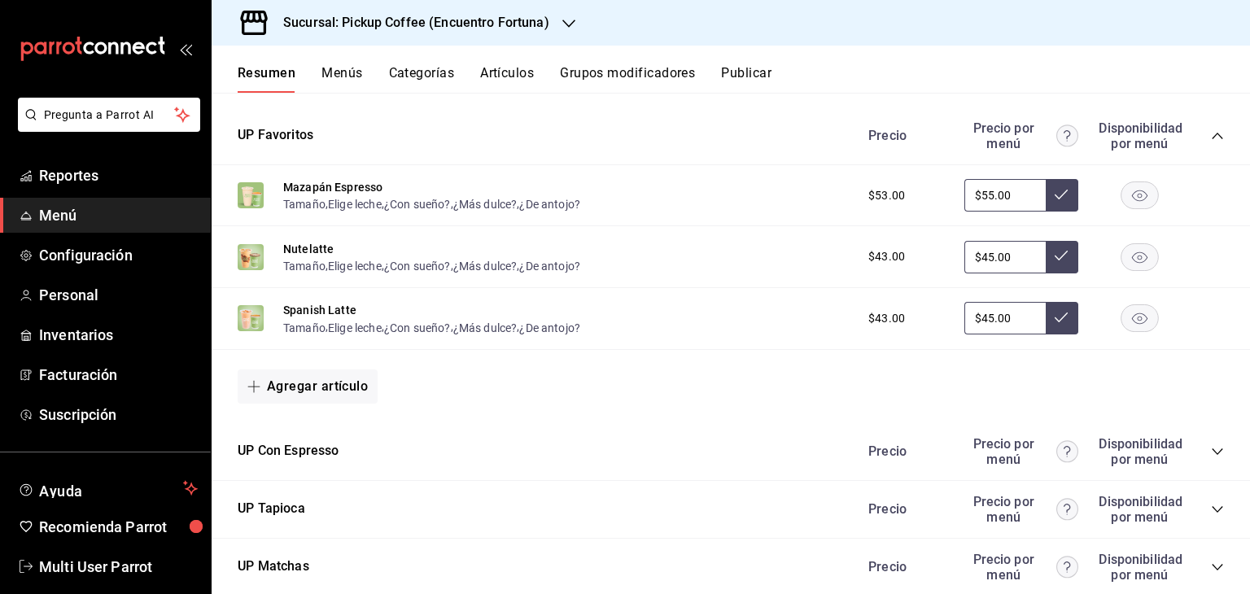
scroll to position [927, 0]
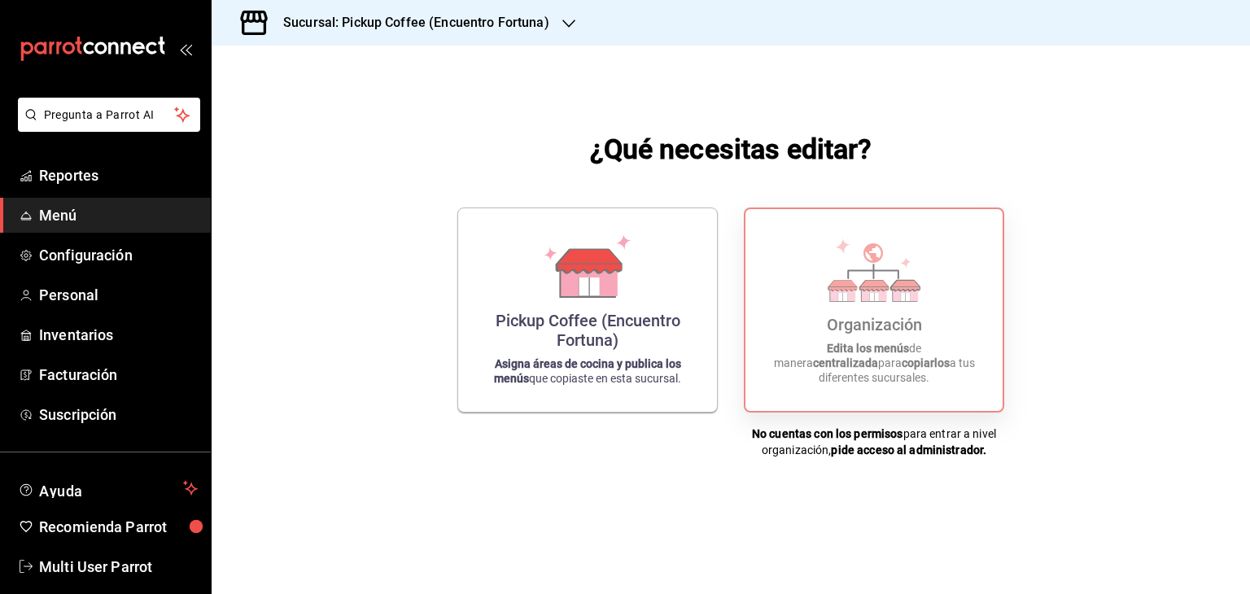
click at [897, 225] on div "Organización Edita los menús de manera centralizada para copiarlos a tus difere…" at bounding box center [874, 310] width 218 height 176
click at [850, 301] on icon at bounding box center [842, 293] width 25 height 15
click at [537, 29] on h3 "Sucursal: Pickup Coffee (Encuentro Fortuna)" at bounding box center [409, 23] width 279 height 20
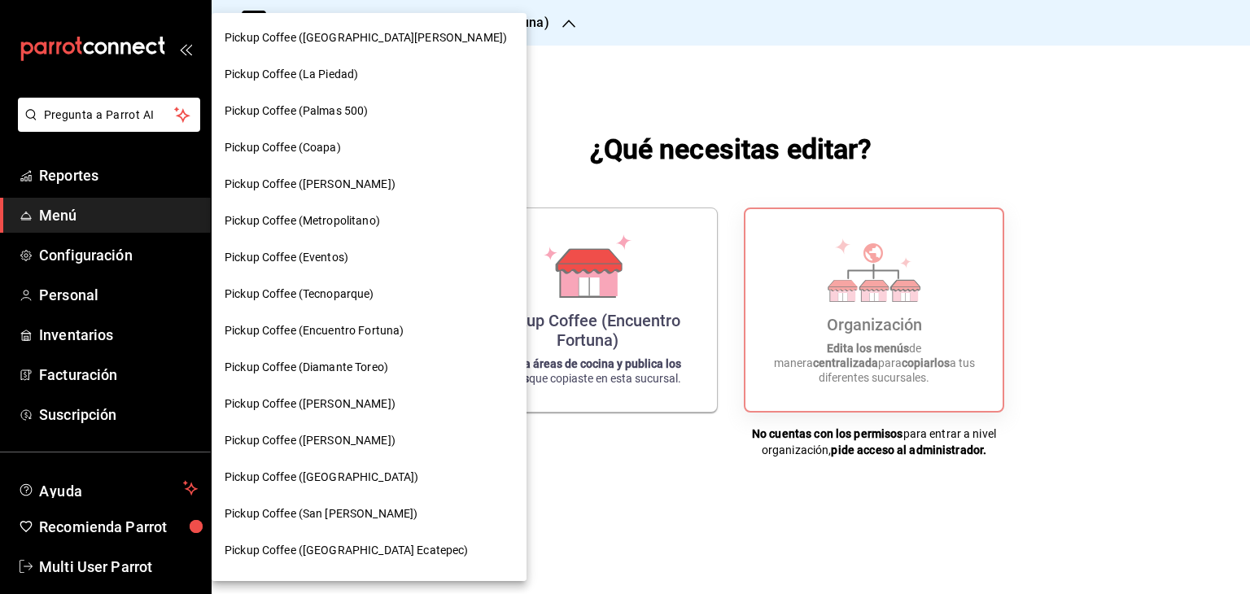
click at [357, 329] on span "Pickup Coffee (Encuentro Fortuna)" at bounding box center [314, 330] width 179 height 17
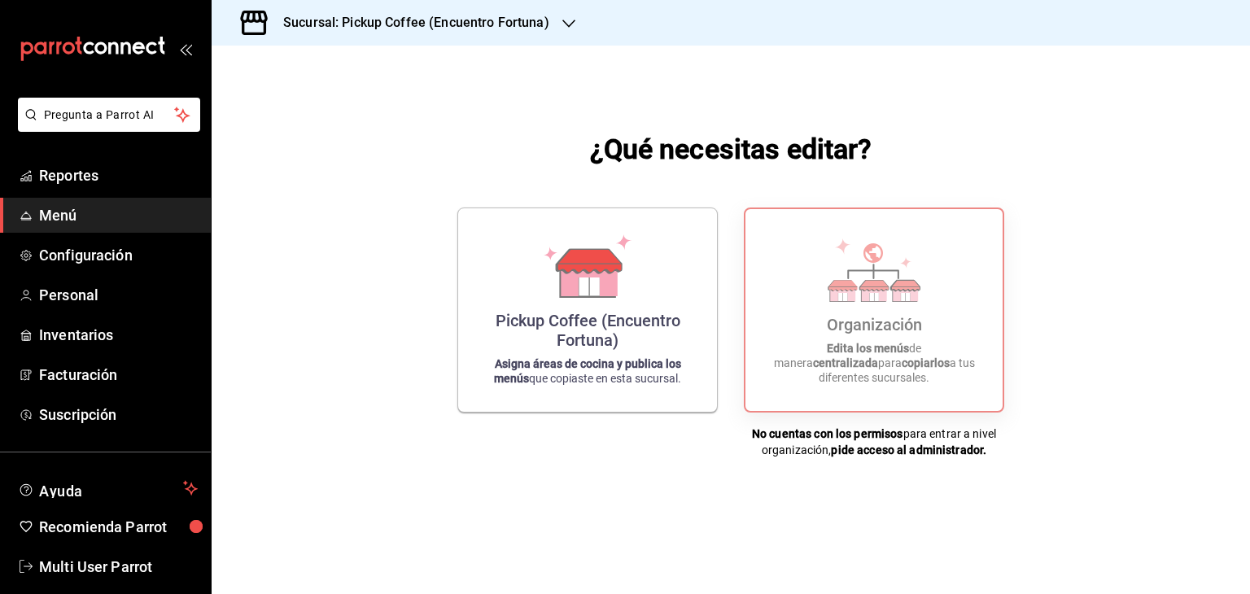
click at [443, 27] on h3 "Sucursal: Pickup Coffee (Encuentro Fortuna)" at bounding box center [409, 23] width 279 height 20
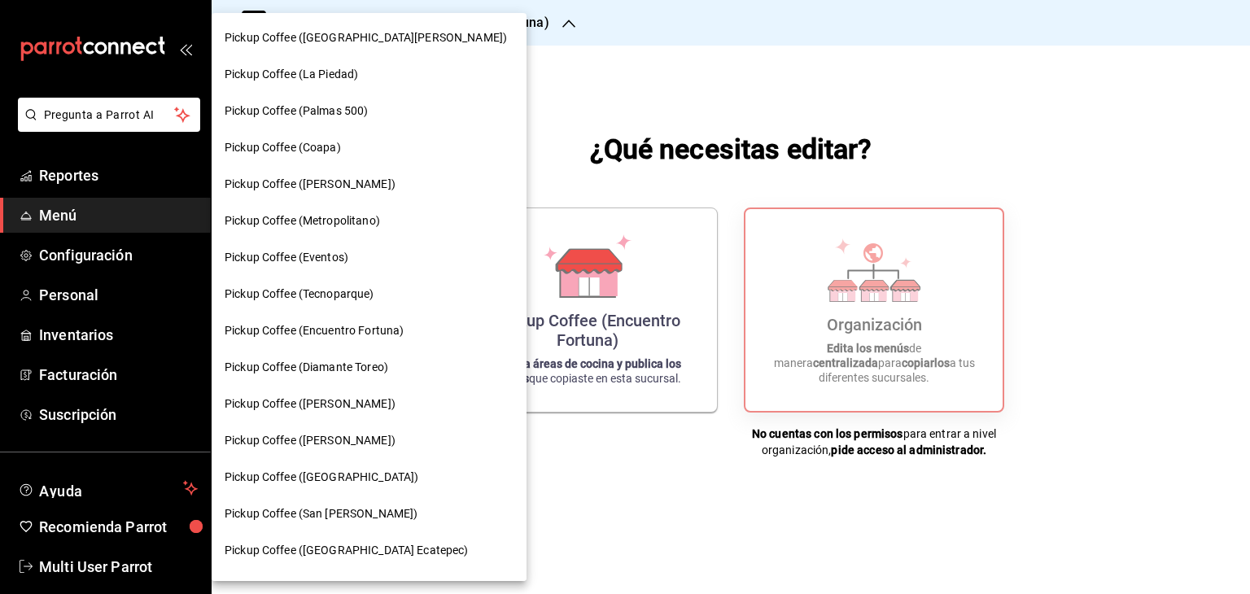
click at [345, 430] on div "Pickup Coffee (Miguel Angel)" at bounding box center [369, 440] width 315 height 37
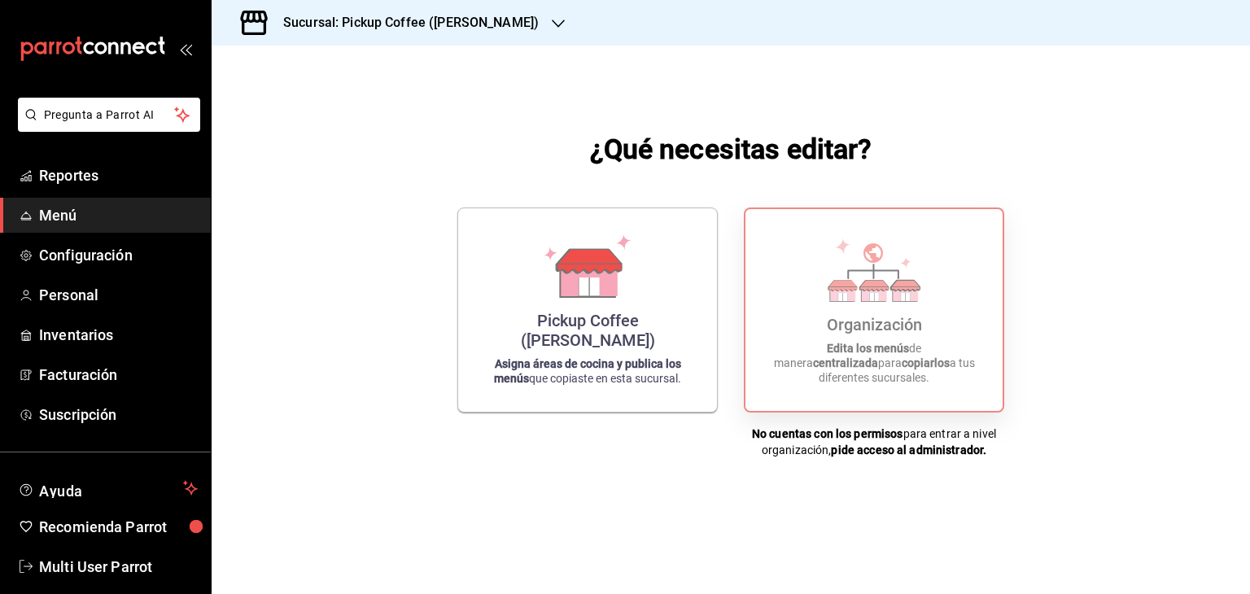
click at [868, 292] on icon at bounding box center [874, 269] width 93 height 63
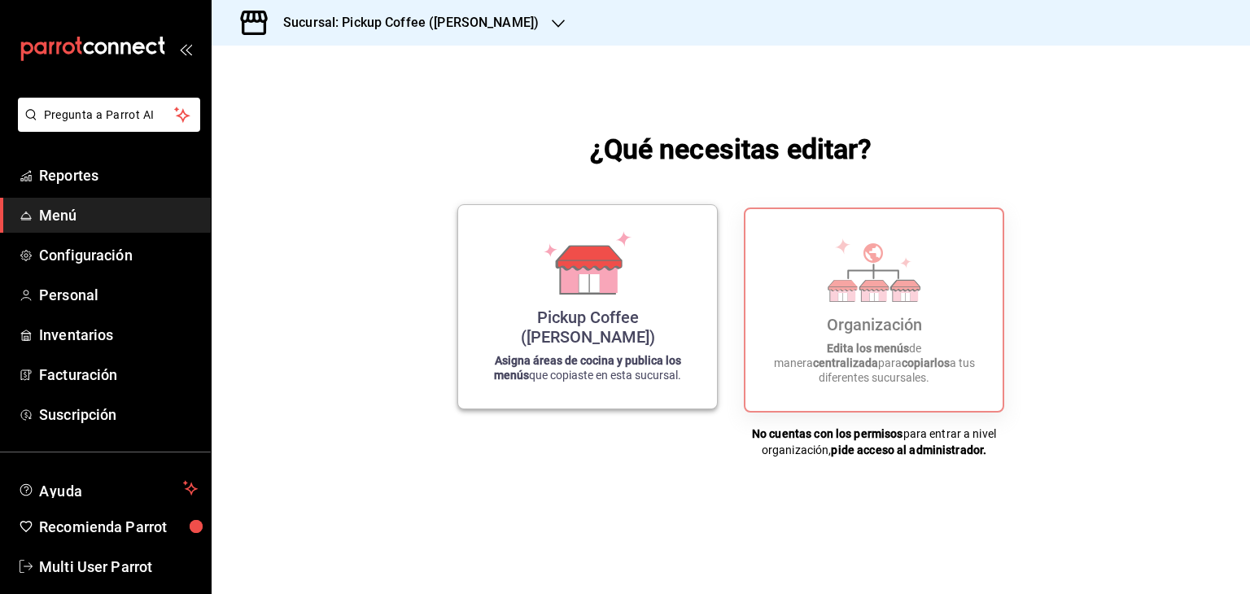
click at [613, 338] on div "Pickup Coffee (Miguel Angel)" at bounding box center [588, 327] width 220 height 39
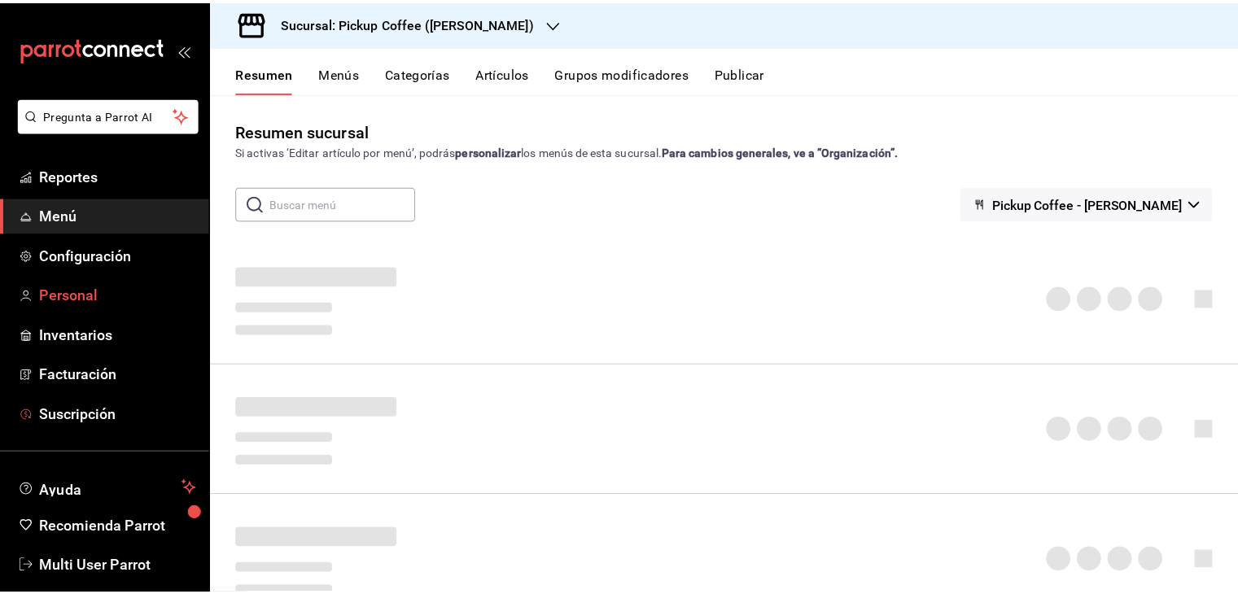
scroll to position [20, 0]
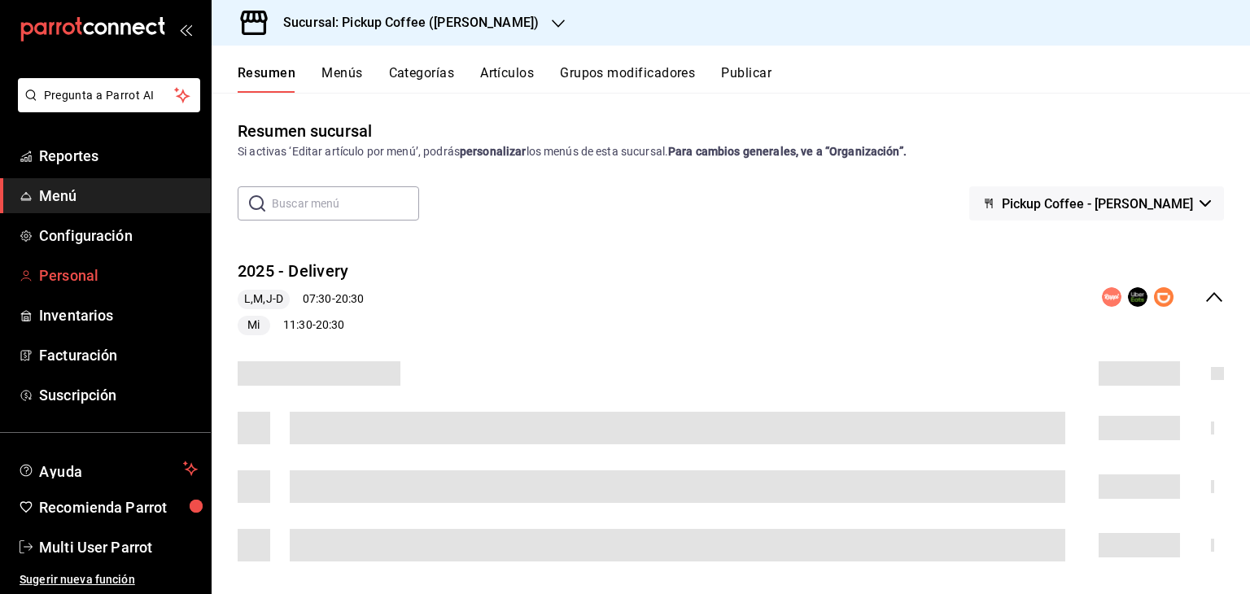
click at [72, 263] on link "Personal" at bounding box center [105, 275] width 211 height 35
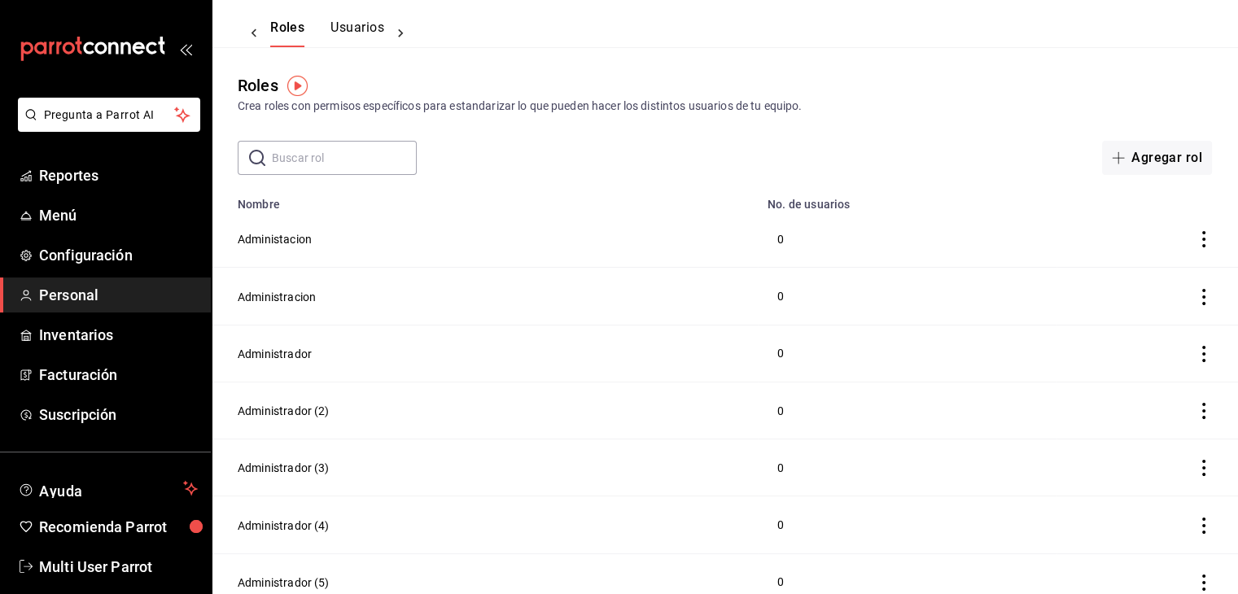
click at [347, 28] on button "Usuarios" at bounding box center [357, 34] width 54 height 28
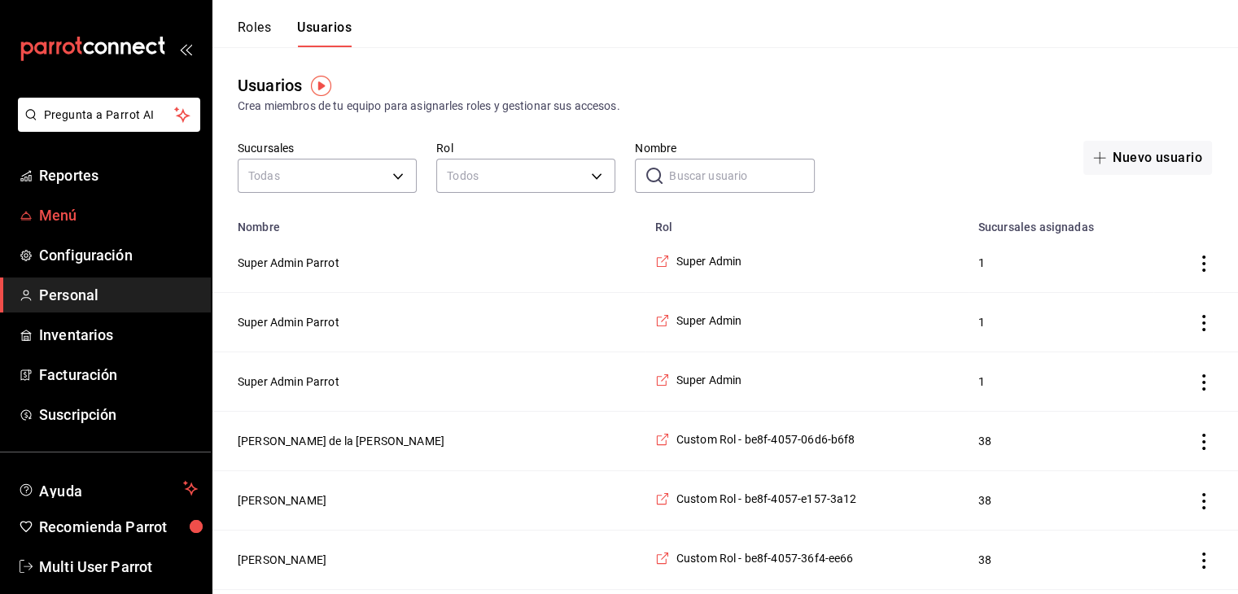
click at [125, 213] on span "Menú" at bounding box center [118, 215] width 159 height 22
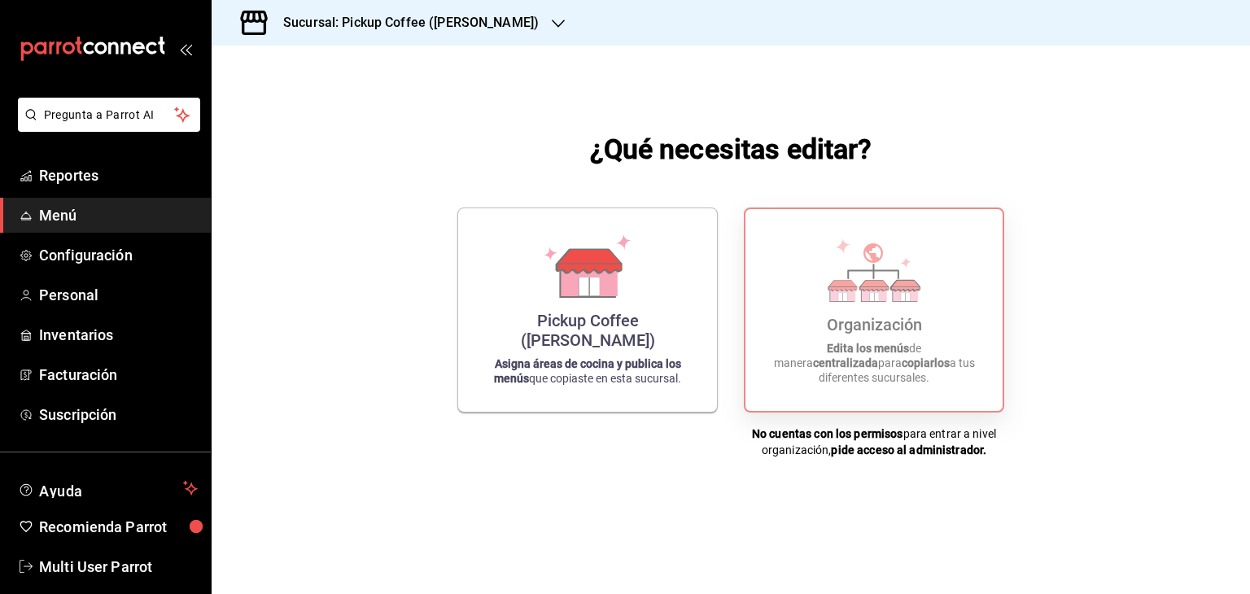
click at [908, 284] on icon at bounding box center [874, 269] width 93 height 63
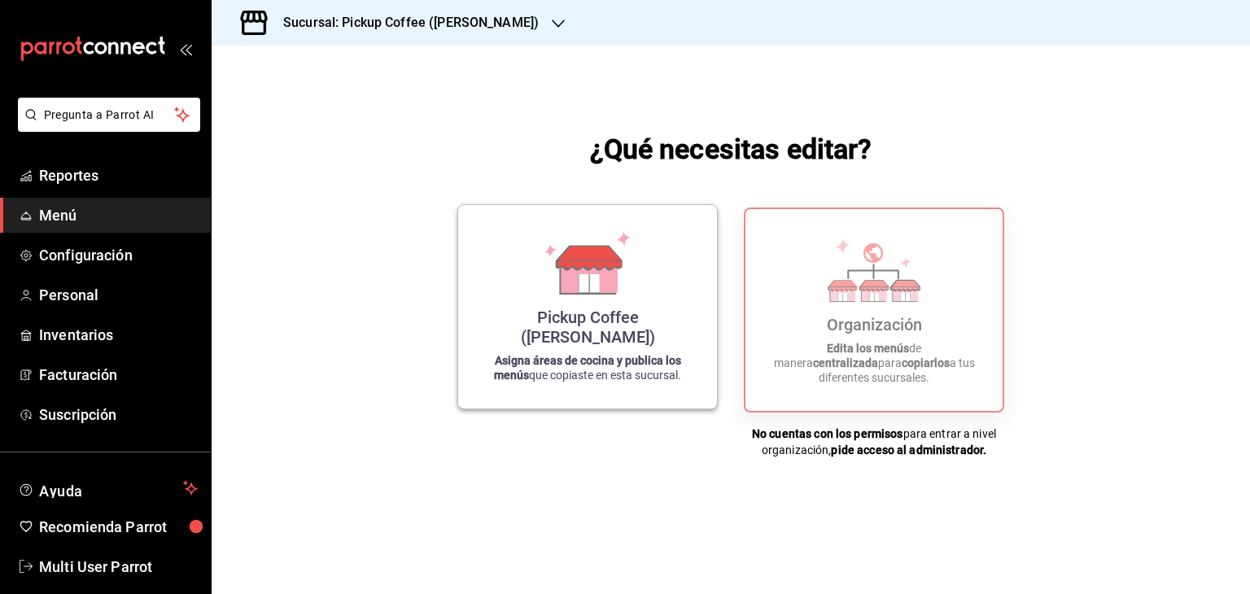
click at [627, 295] on icon at bounding box center [587, 262] width 93 height 63
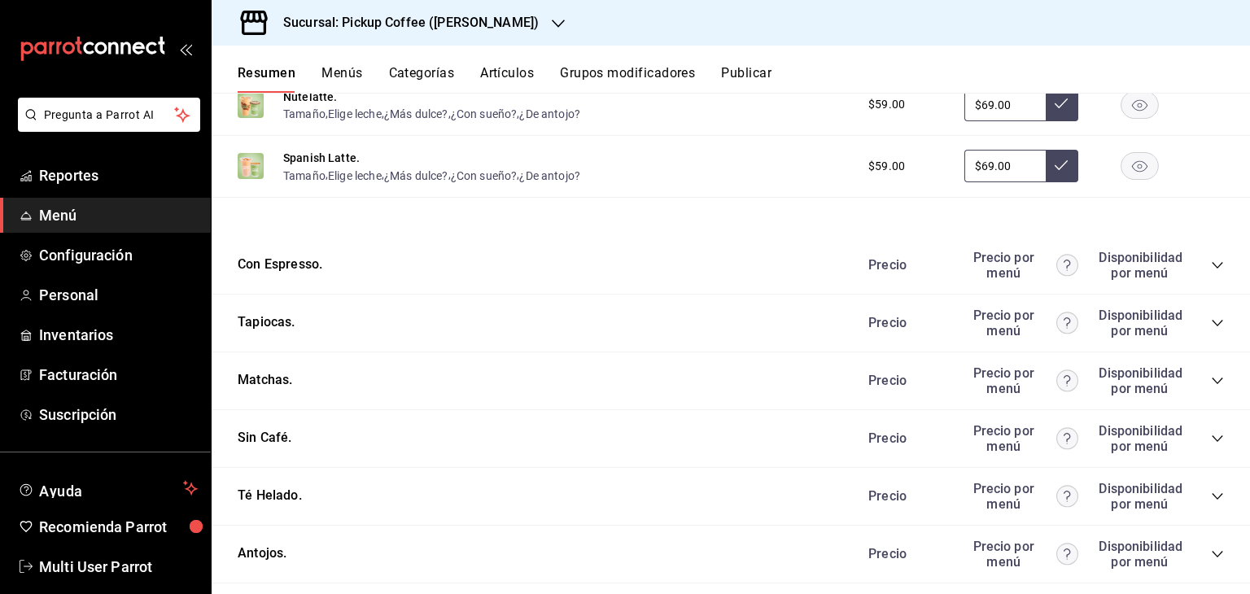
scroll to position [699, 0]
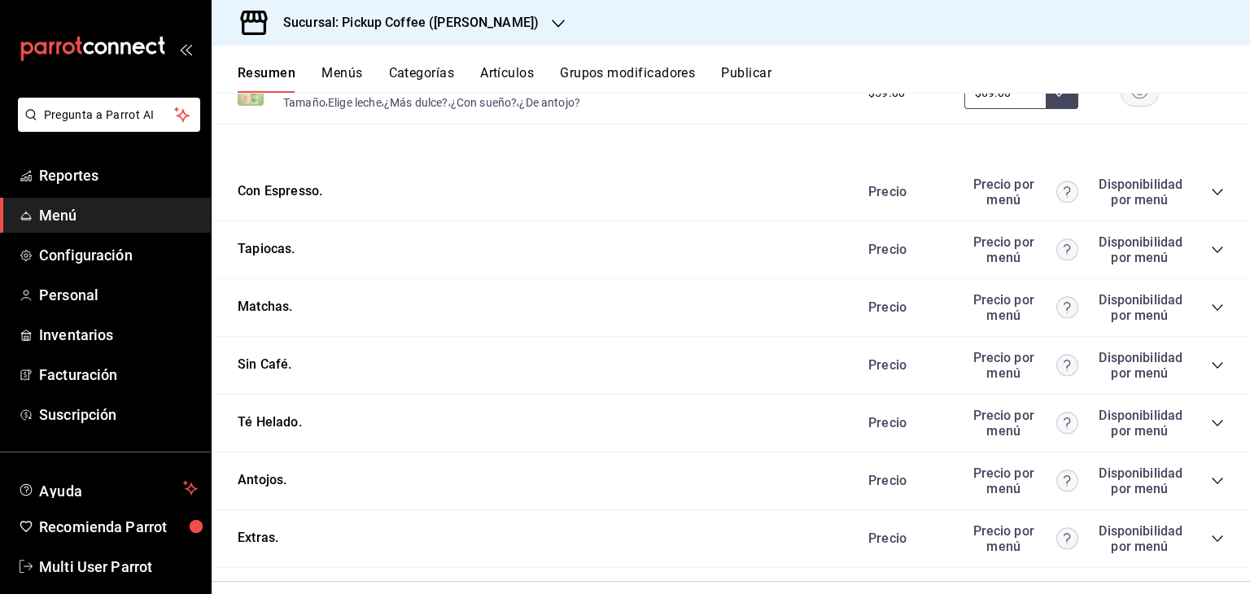
click at [1207, 300] on div "Precio Precio por menú Disponibilidad por menú" at bounding box center [1038, 307] width 372 height 31
click at [1211, 310] on icon "collapse-category-row" at bounding box center [1217, 307] width 13 height 13
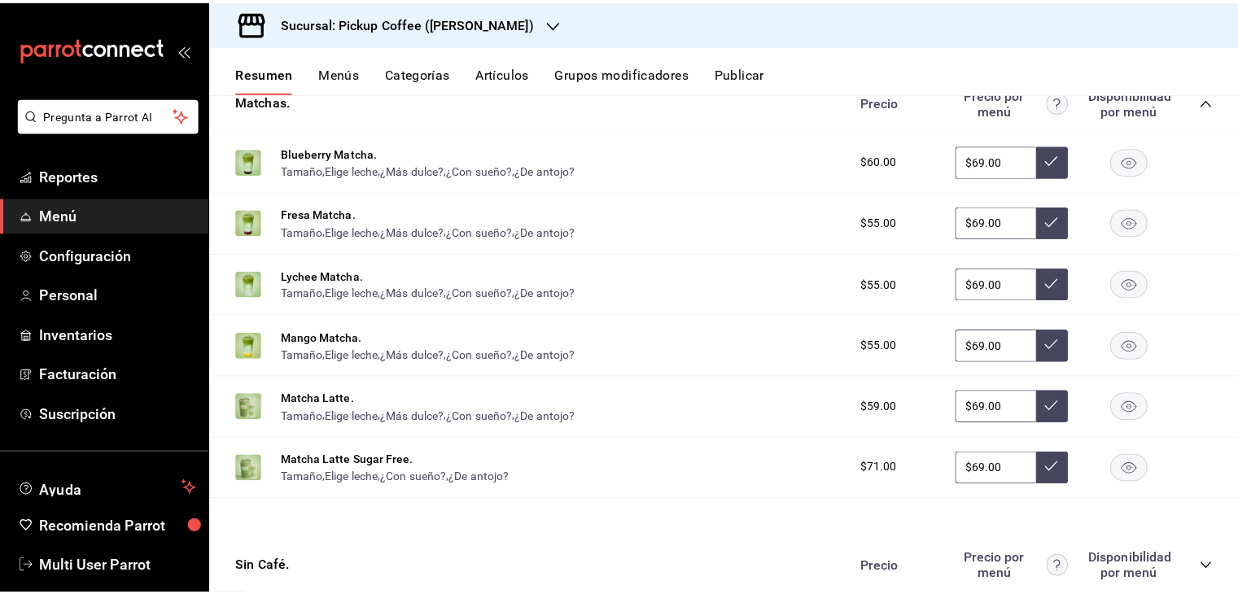
scroll to position [906, 0]
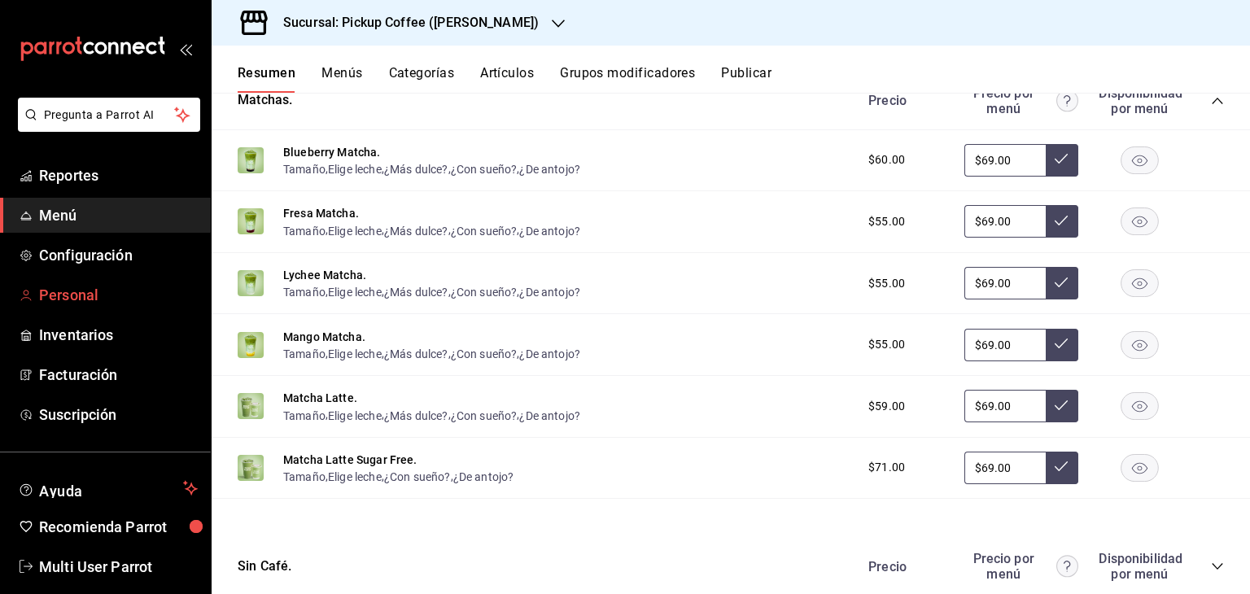
click at [133, 292] on span "Personal" at bounding box center [118, 295] width 159 height 22
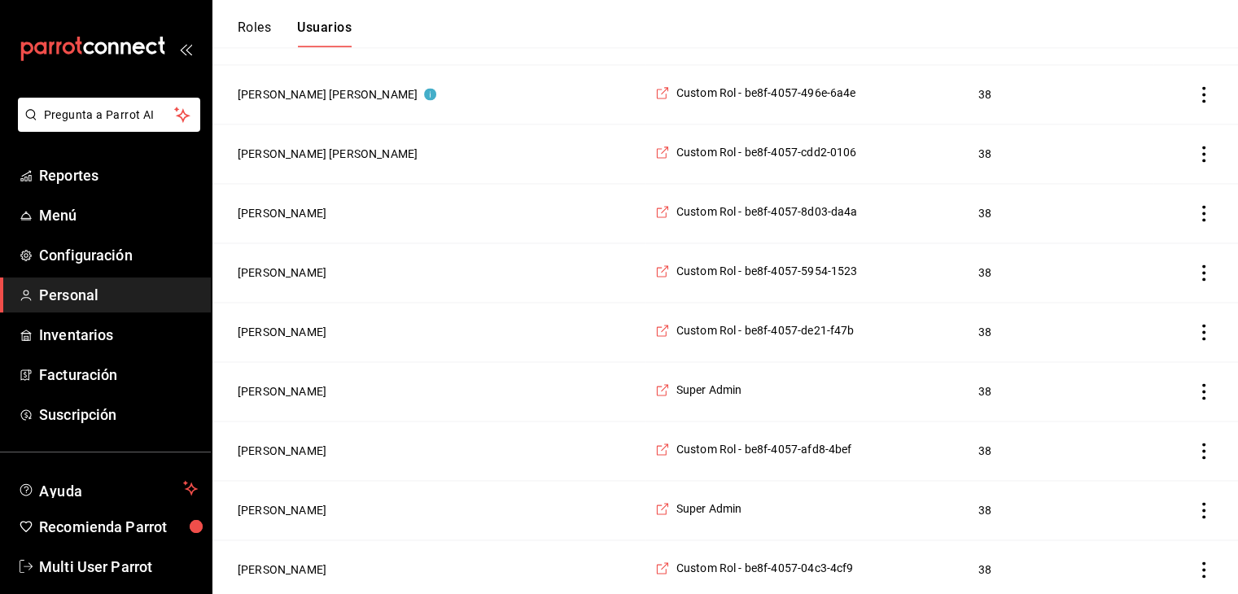
scroll to position [2595, 0]
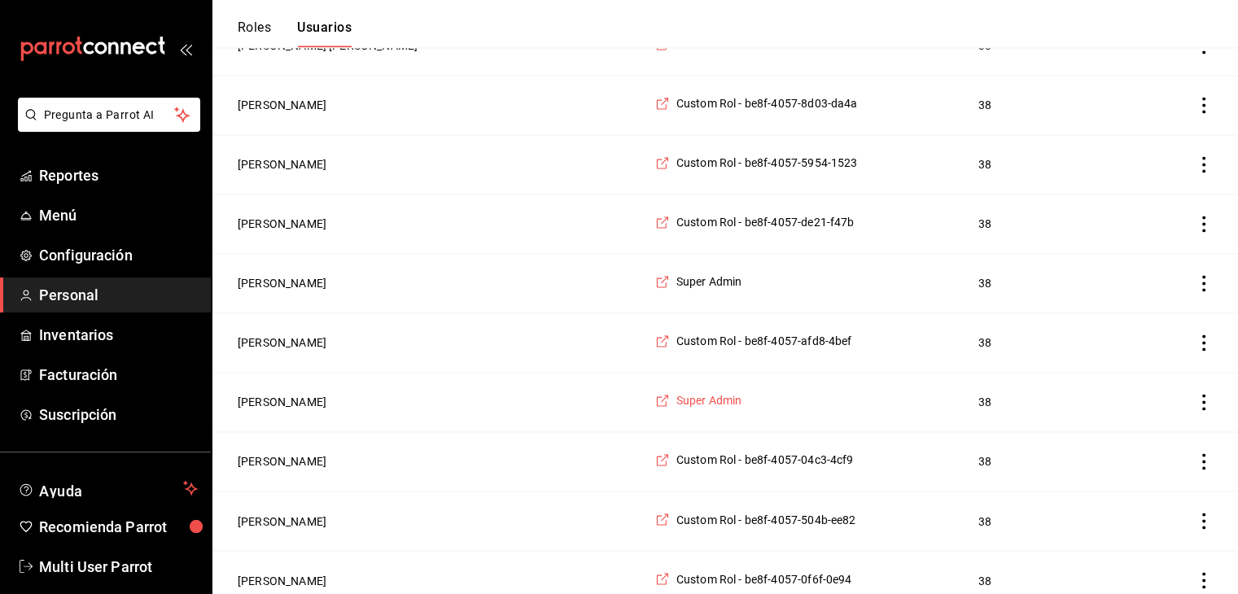
click at [676, 392] on span "Super Admin" at bounding box center [709, 400] width 66 height 16
click at [1205, 394] on icon "actions" at bounding box center [1204, 402] width 16 height 16
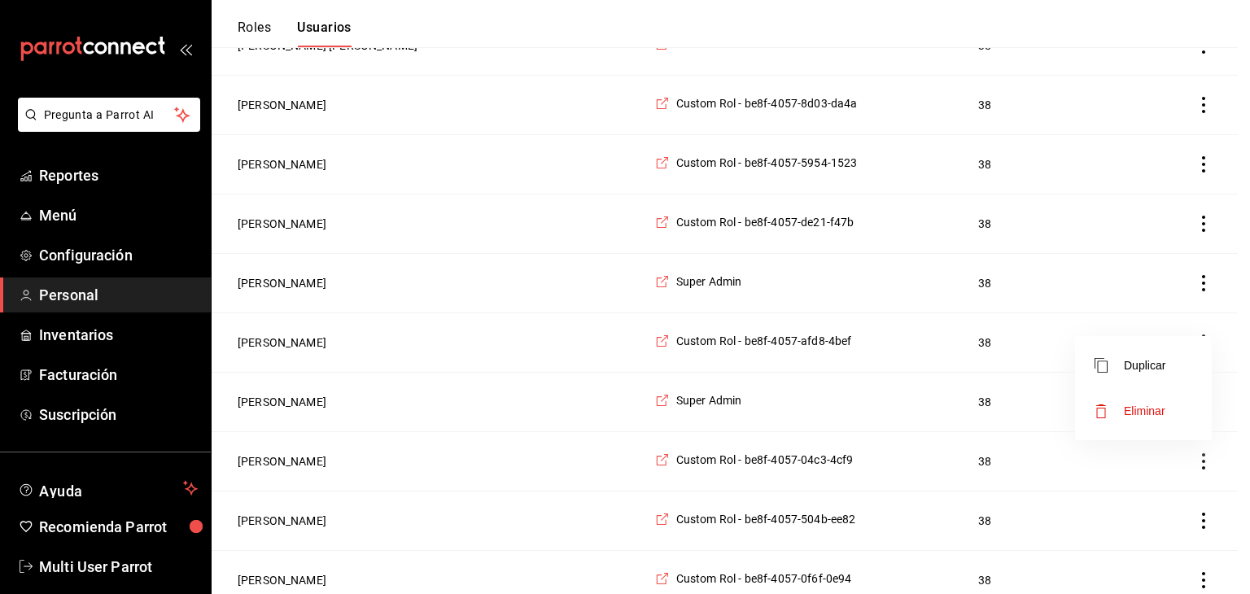
click at [1000, 365] on div at bounding box center [625, 297] width 1250 height 594
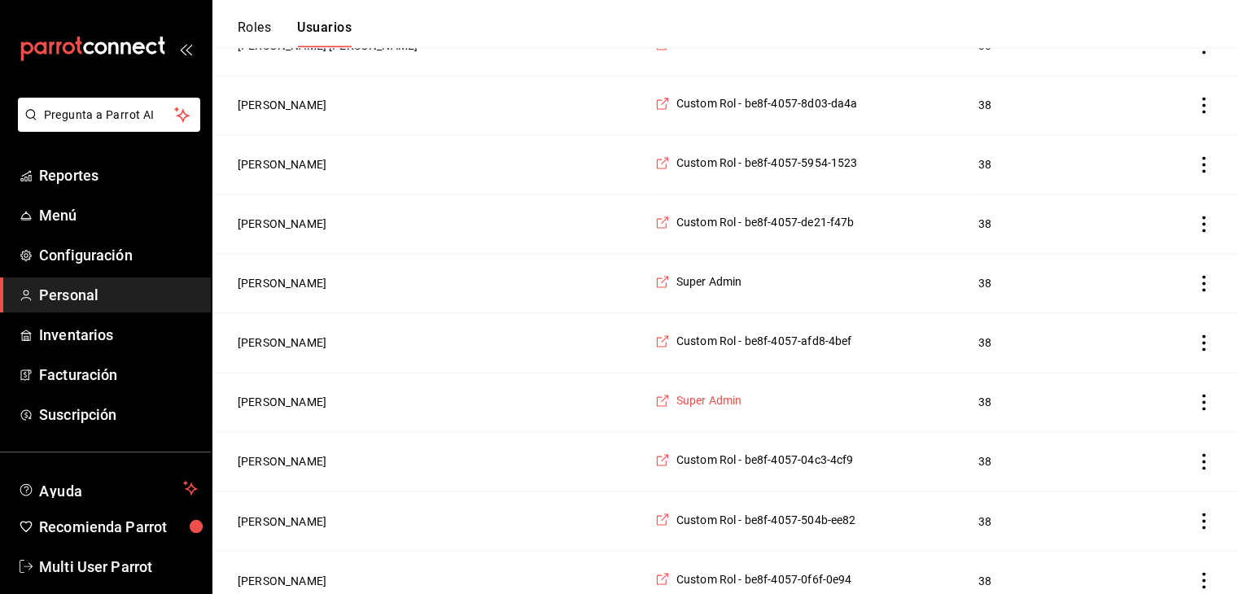
click at [676, 392] on span "Super Admin" at bounding box center [709, 400] width 66 height 16
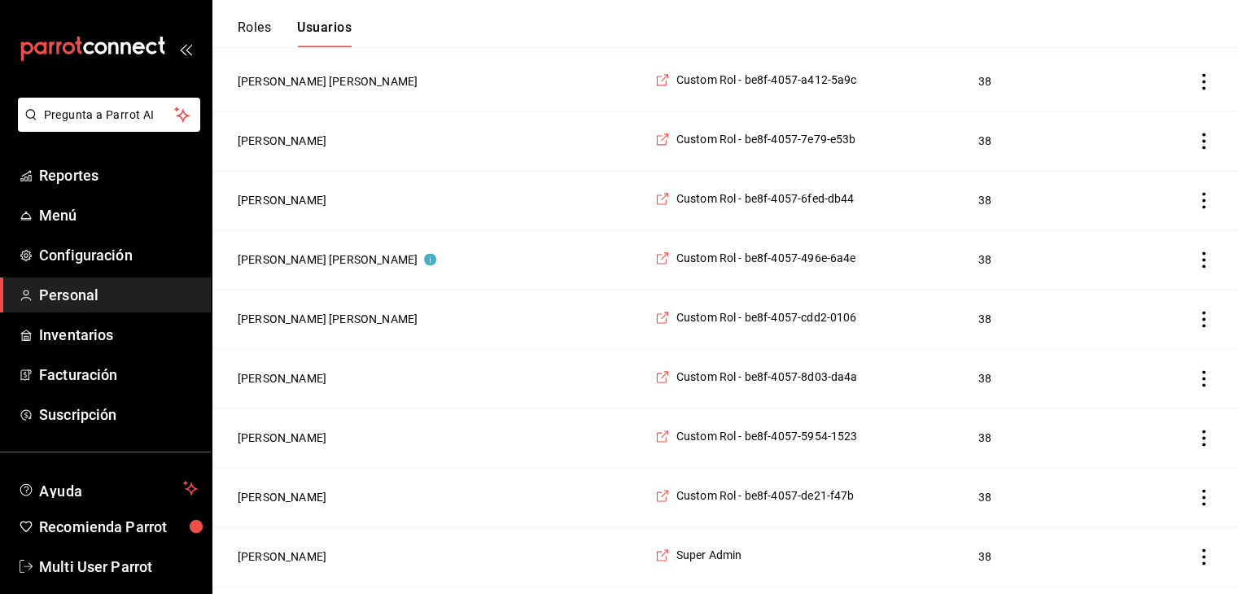
scroll to position [2321, 0]
click at [77, 225] on span "Menú" at bounding box center [118, 215] width 159 height 22
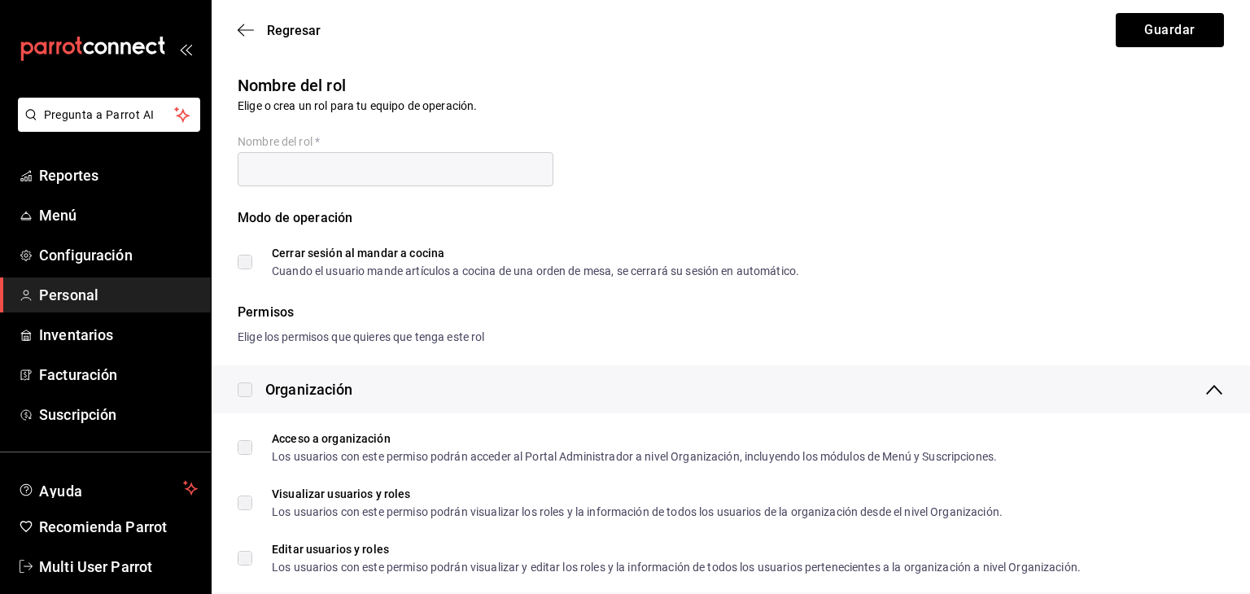
checkbox input "true"
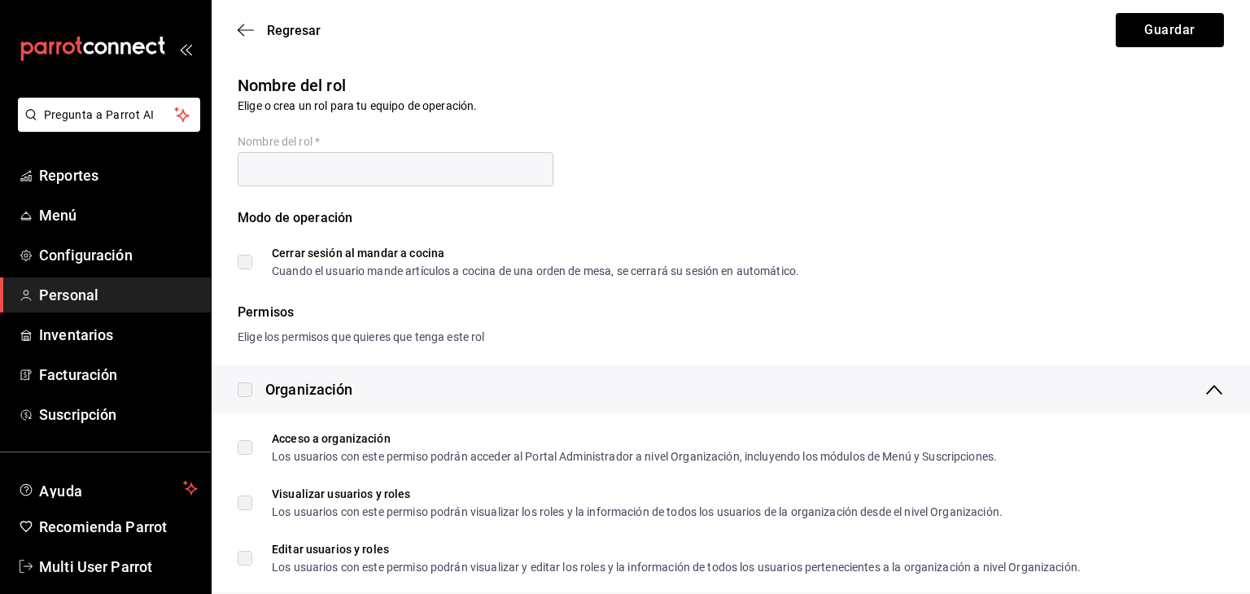
checkbox input "true"
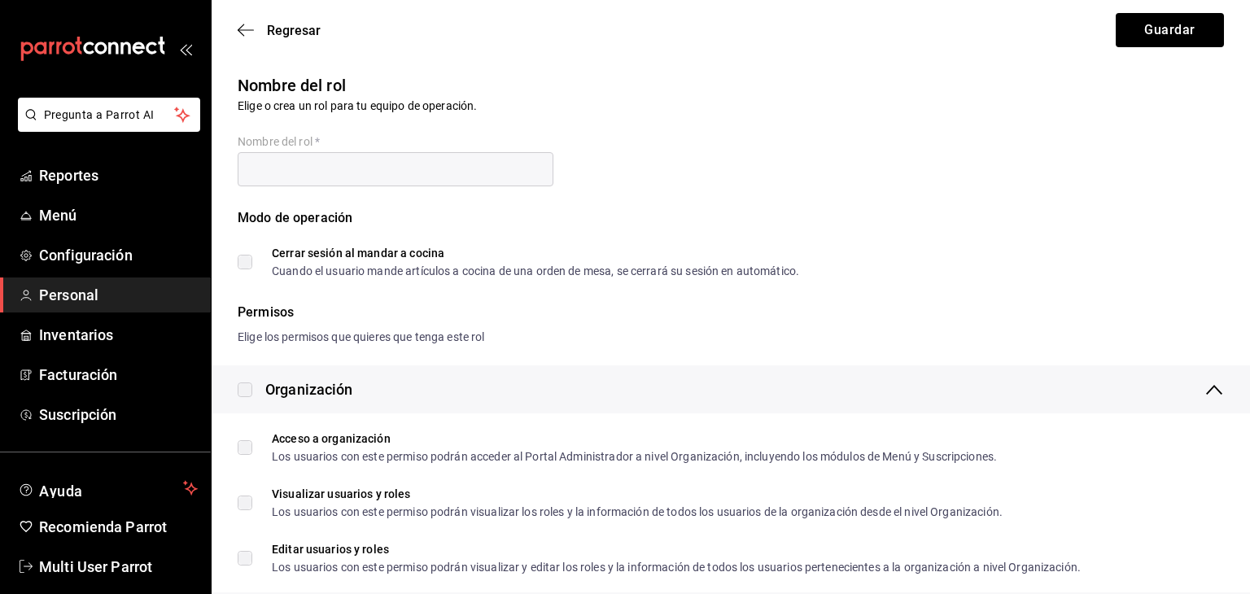
checkbox input "true"
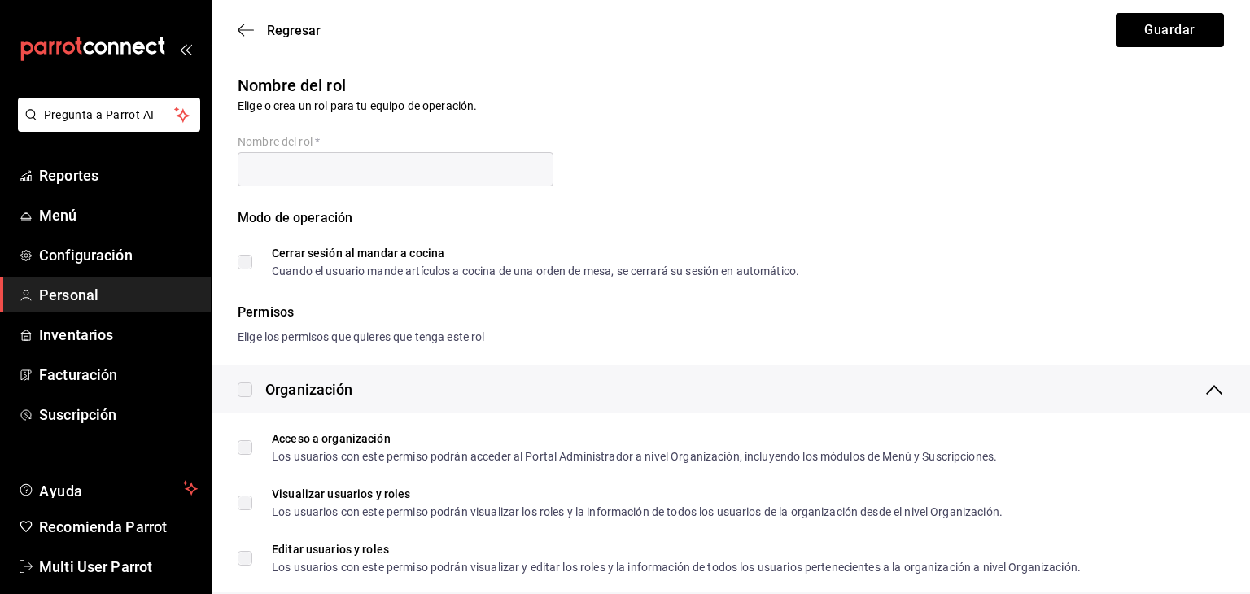
checkbox input "true"
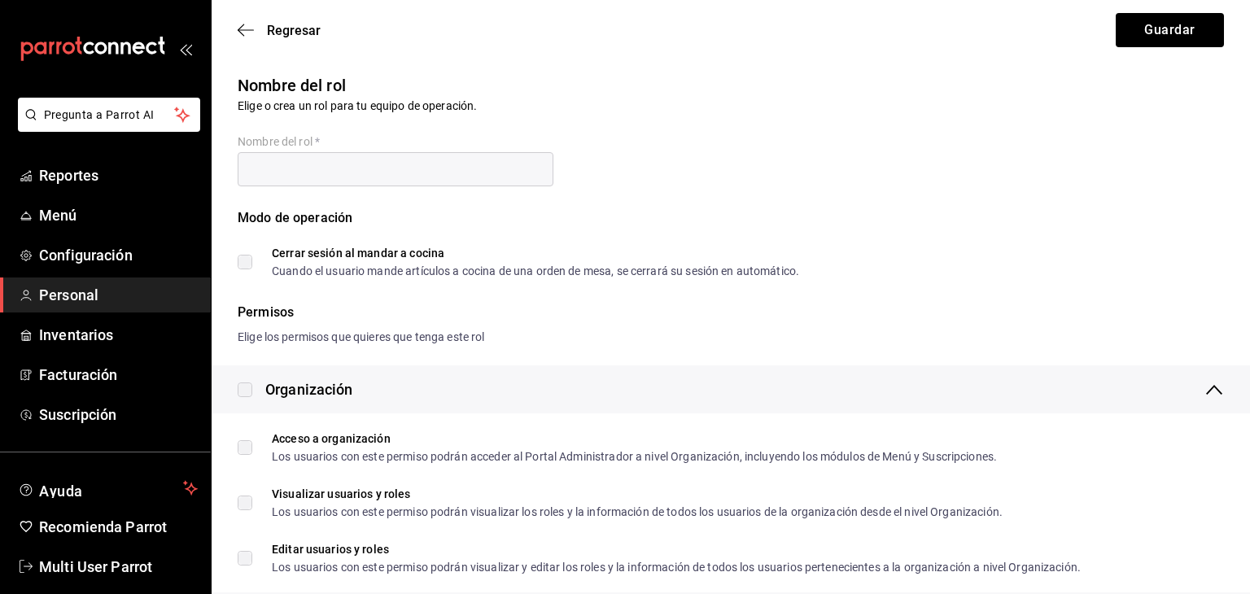
checkbox input "true"
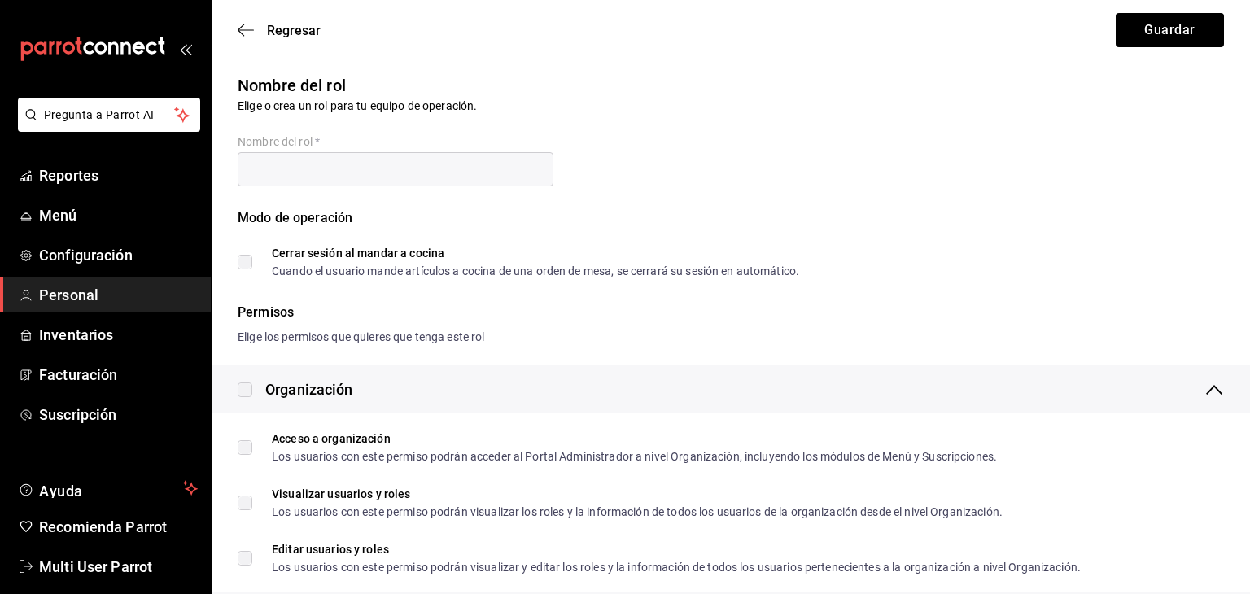
checkbox input "true"
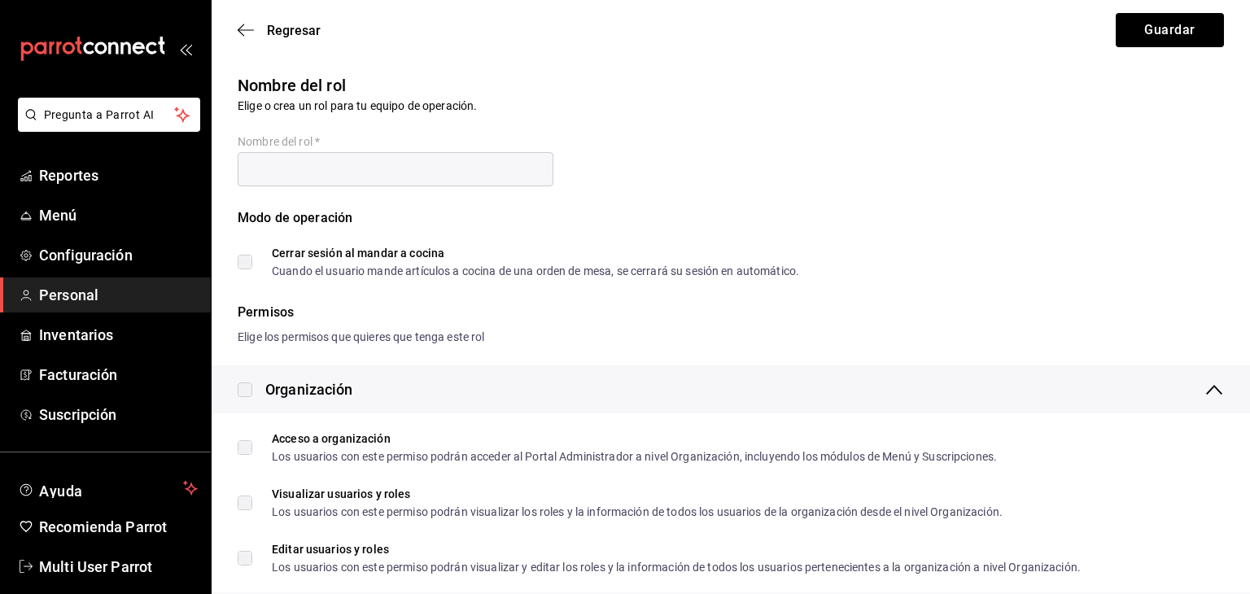
checkbox input "true"
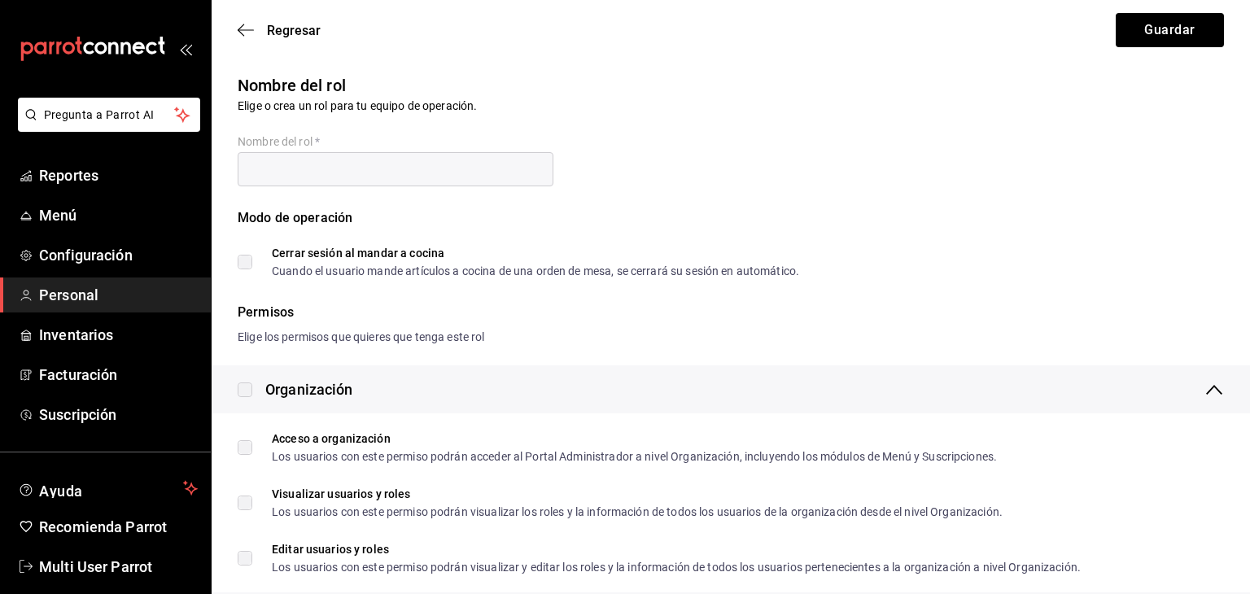
checkbox input "true"
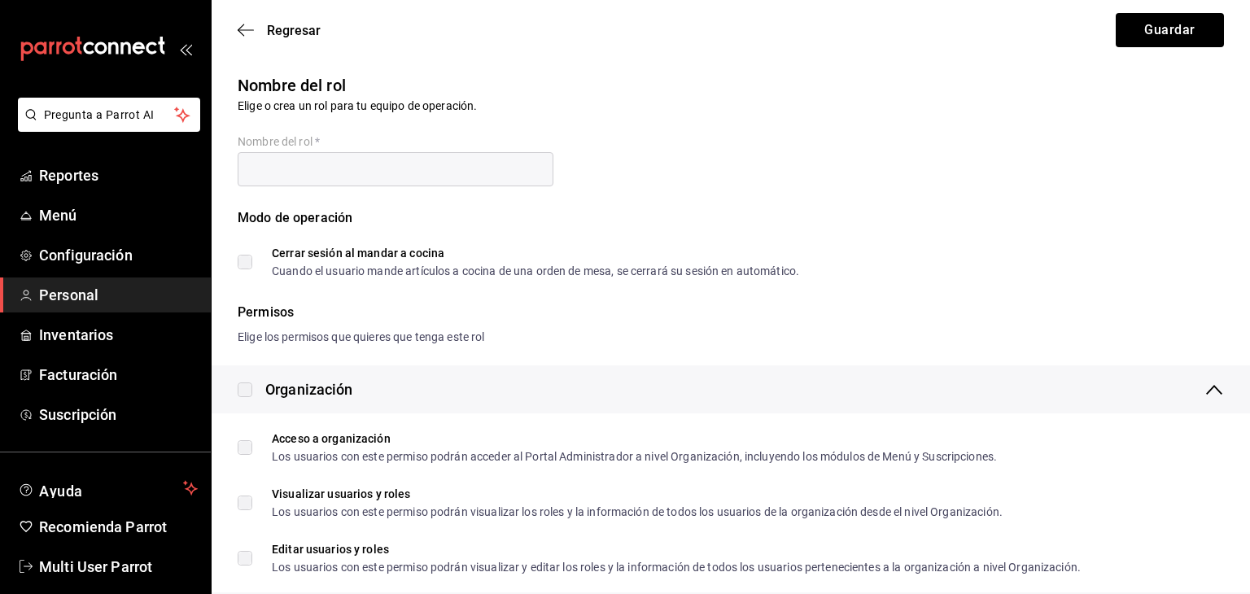
checkbox input "true"
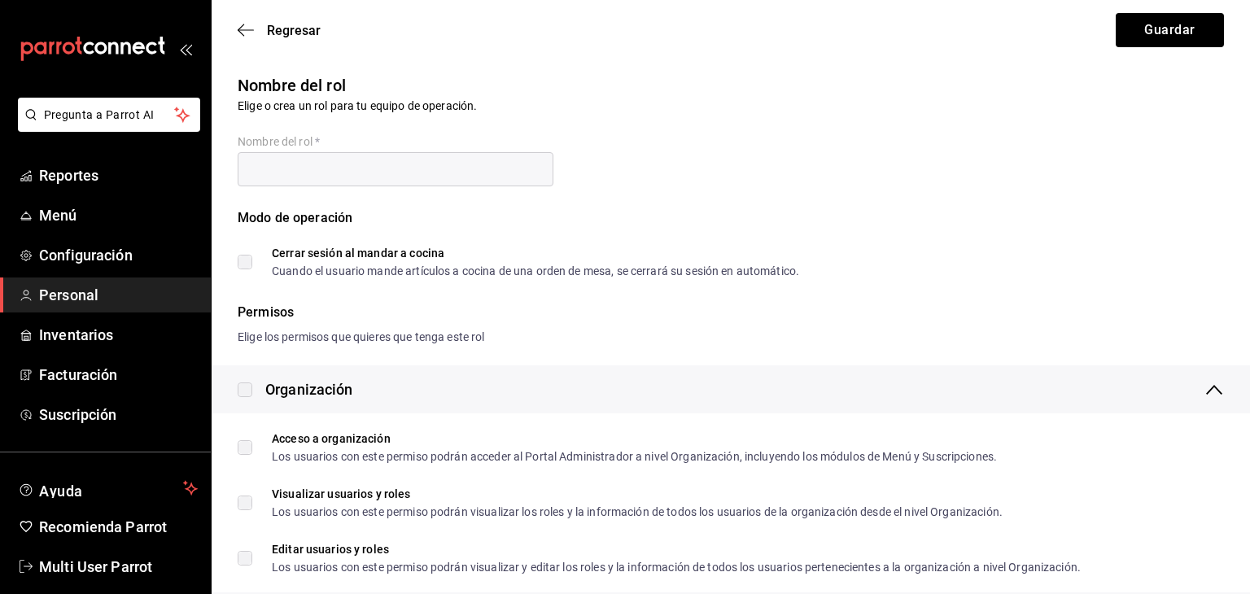
checkbox input "true"
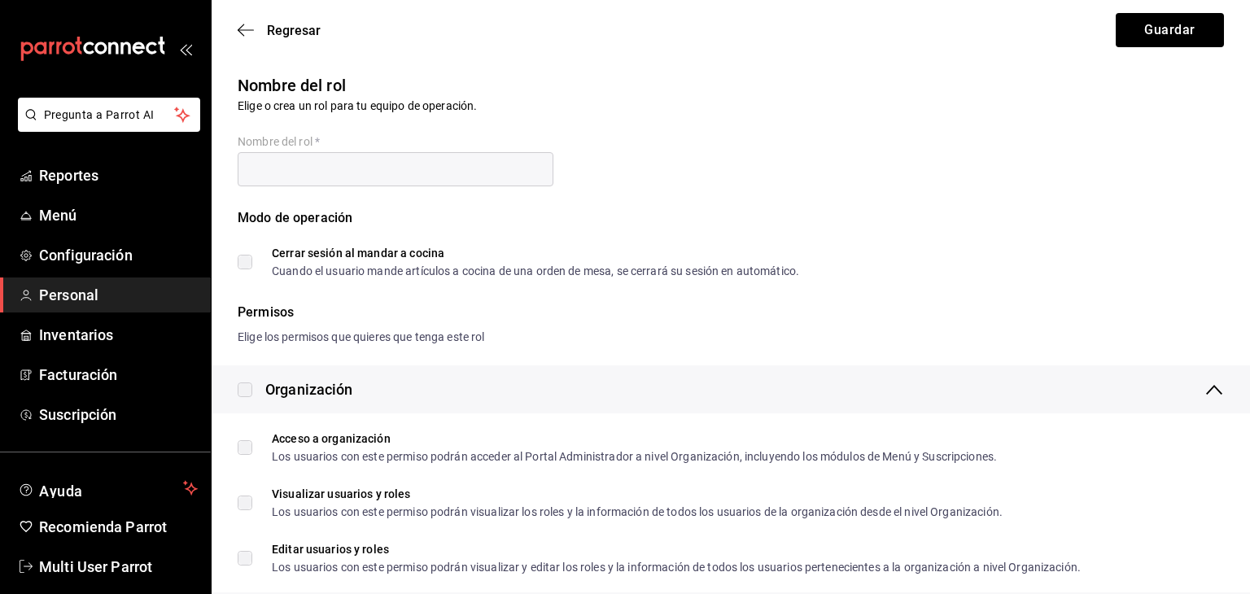
checkbox input "true"
type input "Super Admin"
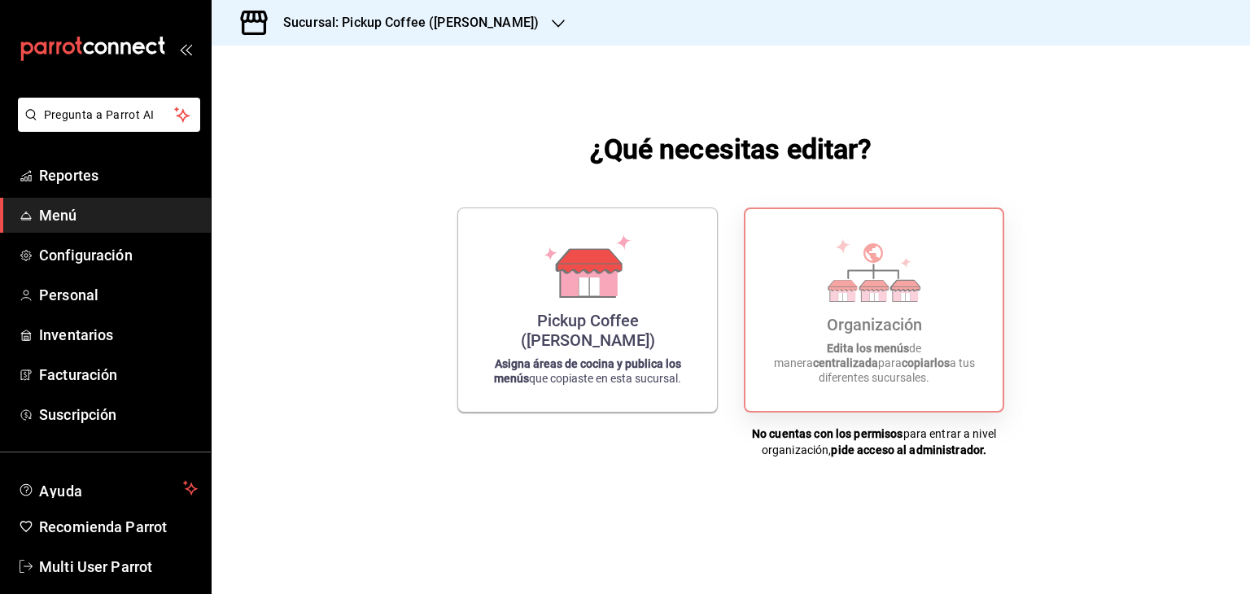
click at [837, 291] on icon at bounding box center [843, 286] width 28 height 11
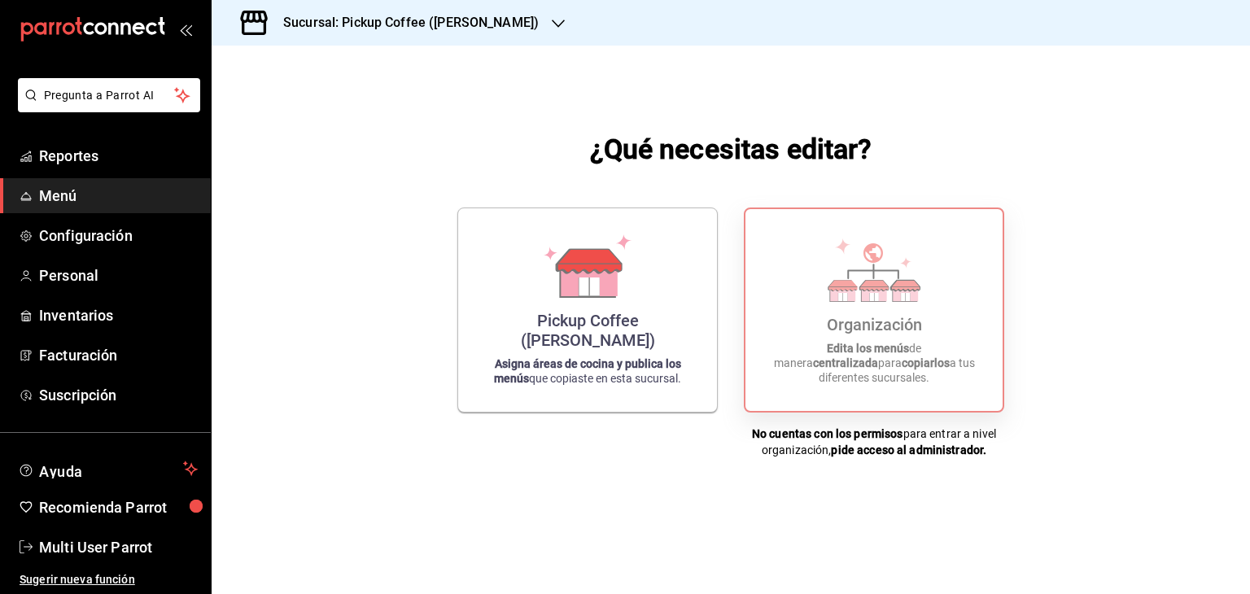
click at [794, 341] on div "Organización Edita los menús de manera centralizada para copiarlos a tus difere…" at bounding box center [874, 310] width 218 height 176
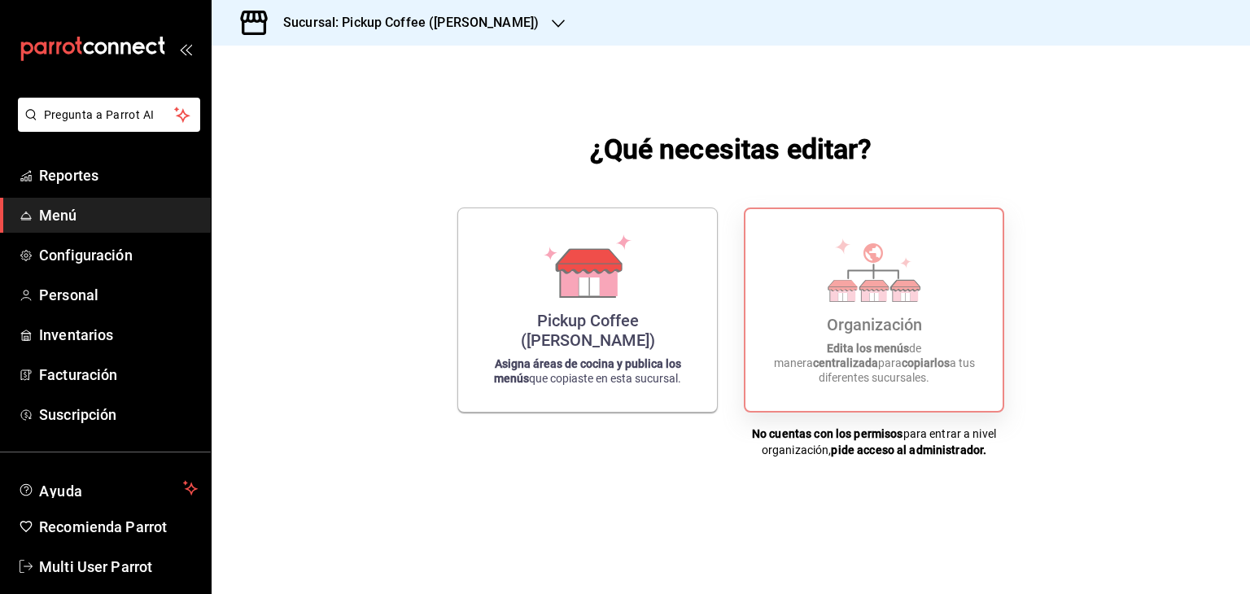
click at [915, 301] on icon at bounding box center [905, 293] width 25 height 15
drag, startPoint x: 915, startPoint y: 308, endPoint x: 307, endPoint y: 431, distance: 620.5
click at [307, 431] on div "¿Qué necesitas editar? Pickup Coffee (Miguel Angel) Asigna áreas de cocina y pu…" at bounding box center [731, 294] width 1039 height 497
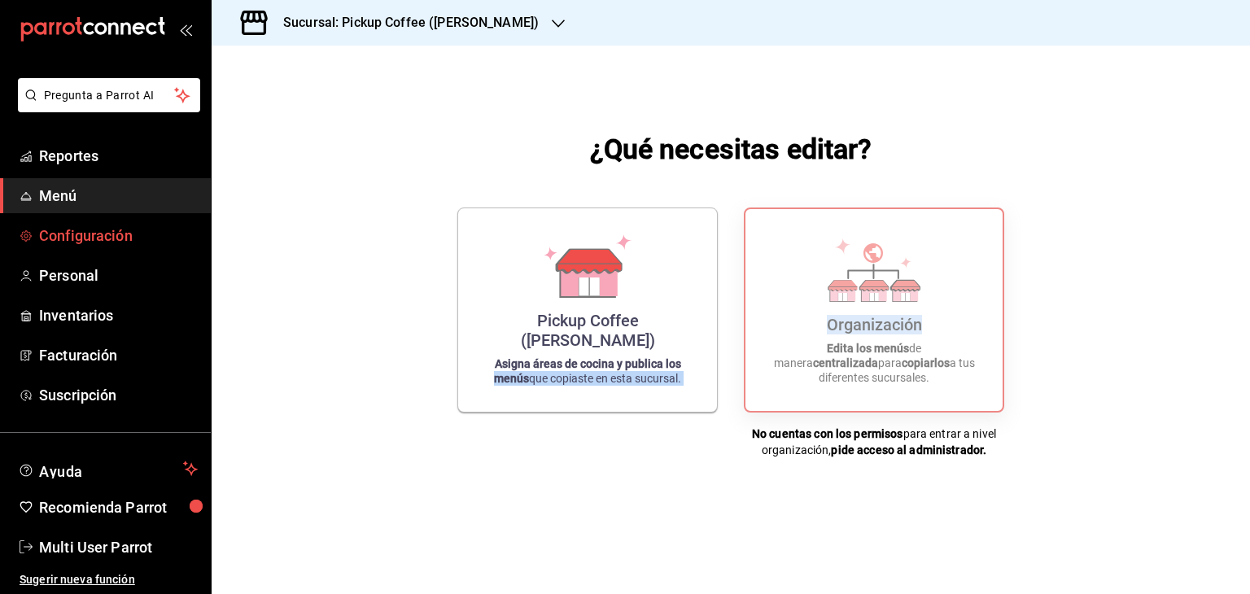
click at [81, 236] on span "Configuración" at bounding box center [118, 236] width 159 height 22
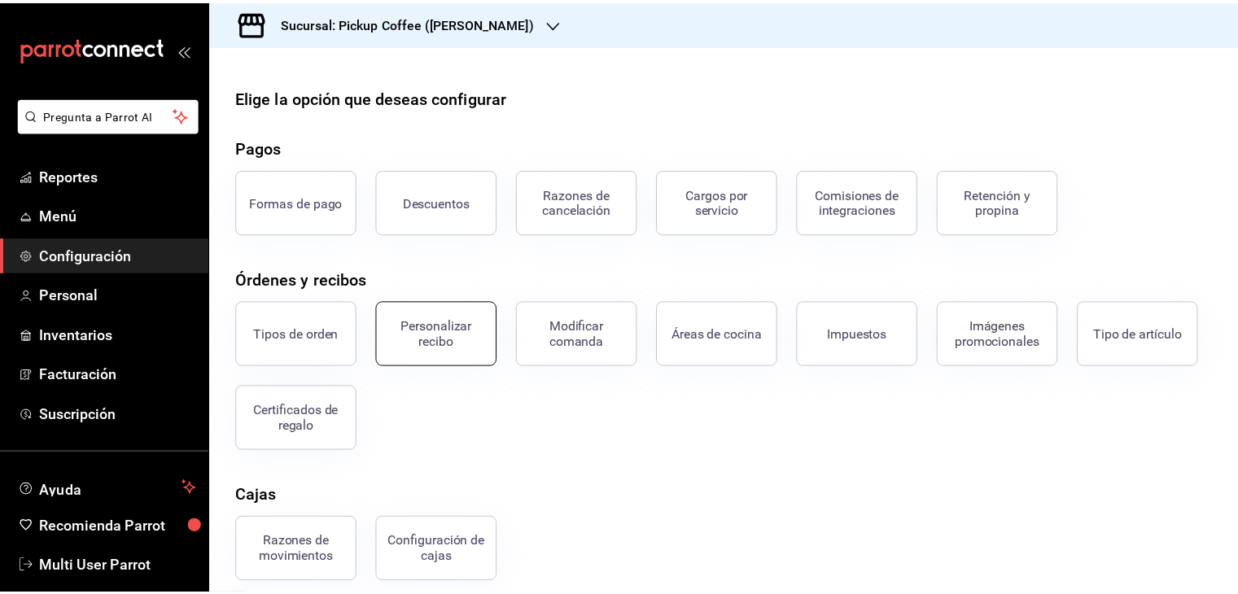
scroll to position [147, 0]
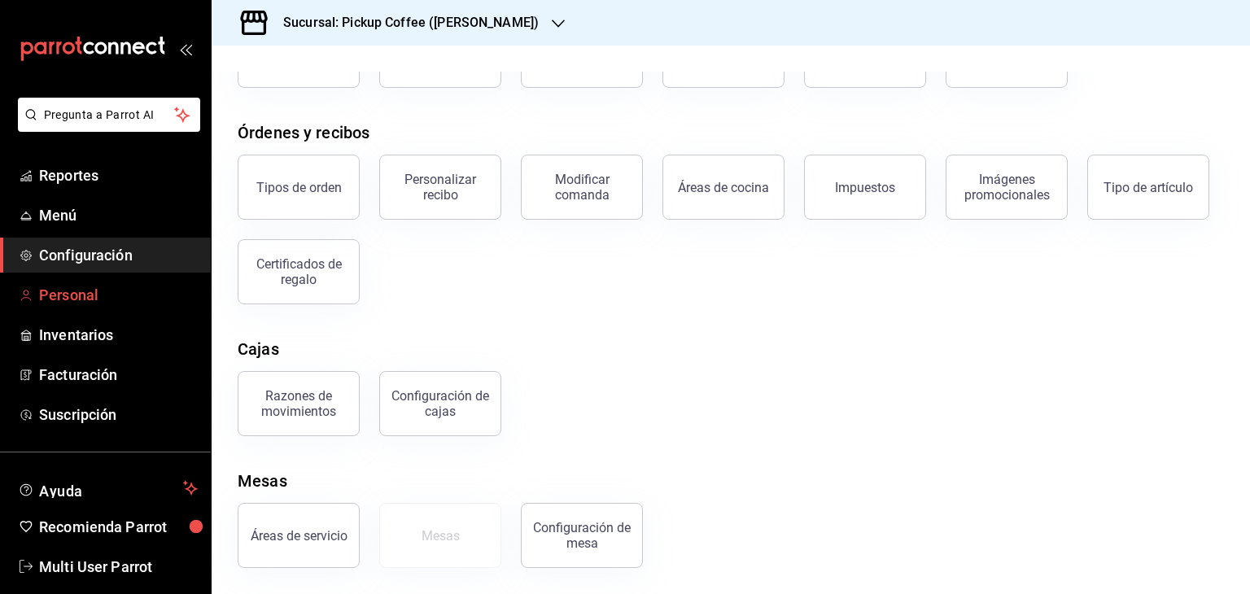
click at [55, 293] on span "Personal" at bounding box center [118, 295] width 159 height 22
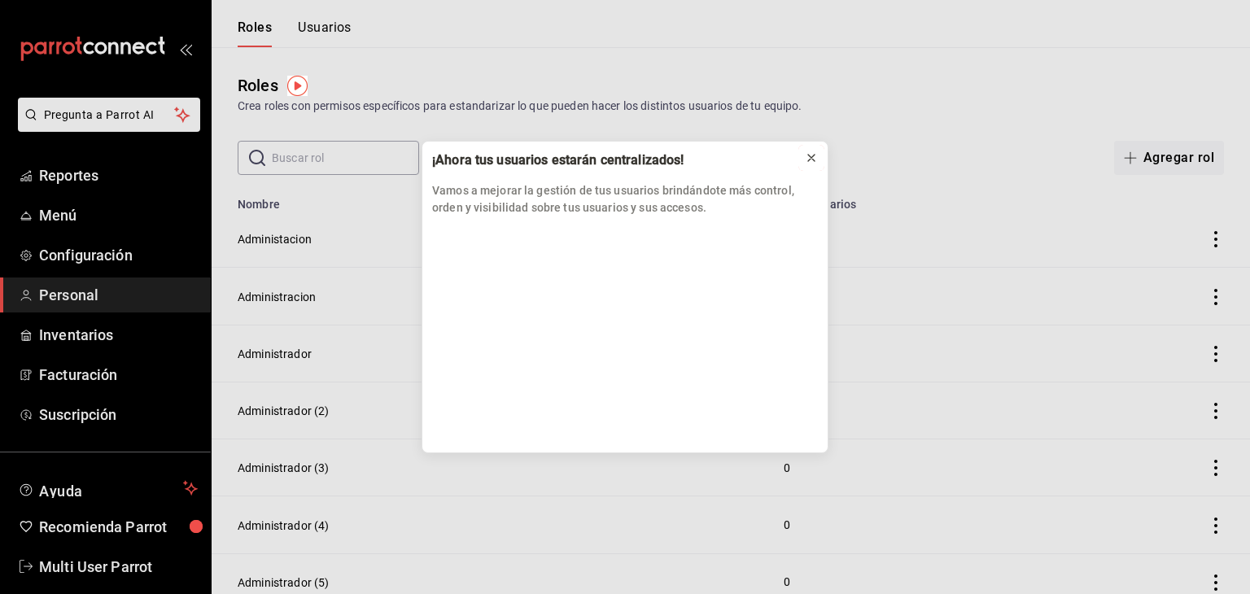
click at [805, 154] on icon at bounding box center [811, 157] width 13 height 13
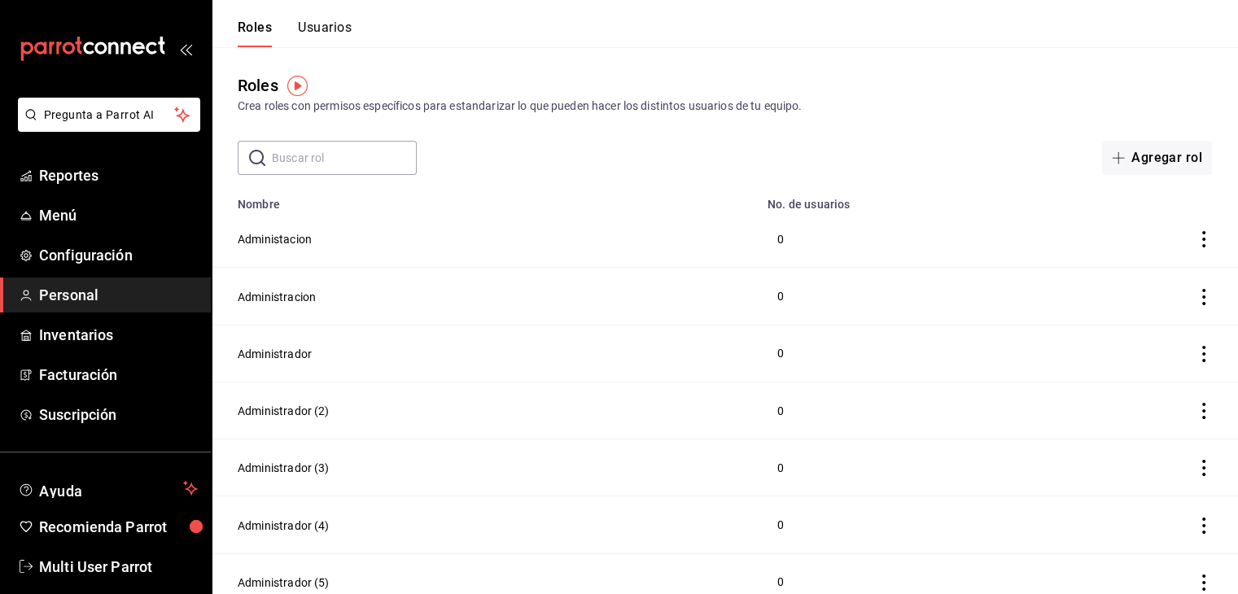
click at [339, 33] on button "Usuarios" at bounding box center [325, 34] width 54 height 28
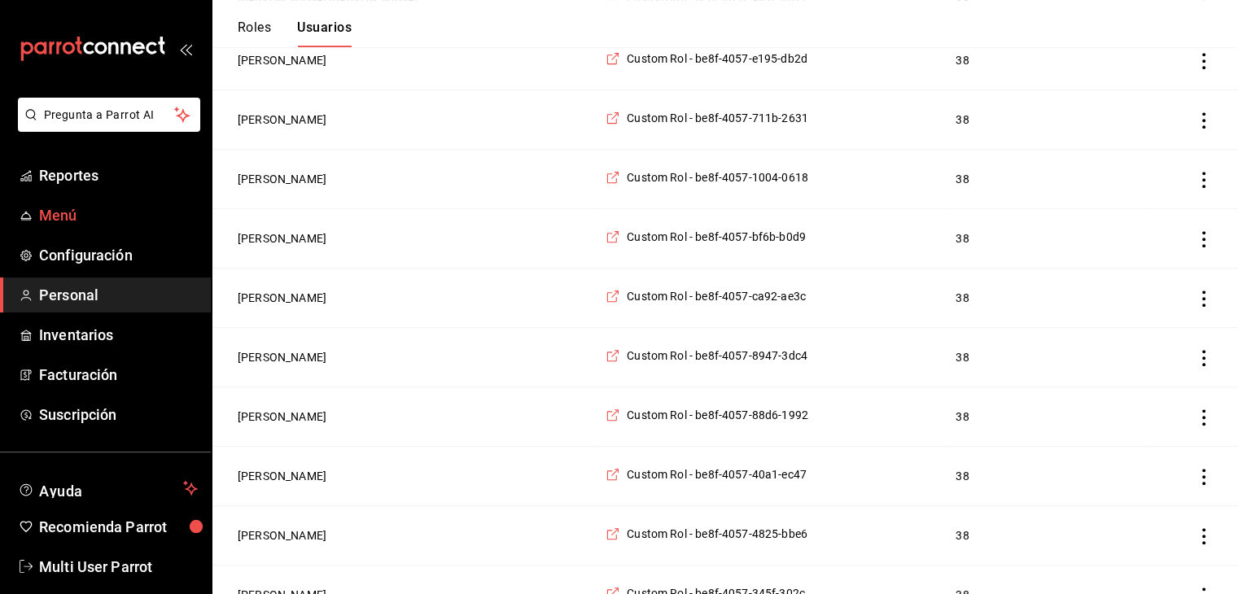
scroll to position [798, 0]
click at [103, 194] on ul "Reportes Menú Configuración Personal Inventarios Facturación Suscripción" at bounding box center [105, 295] width 211 height 274
click at [77, 232] on link "Menú" at bounding box center [105, 215] width 211 height 35
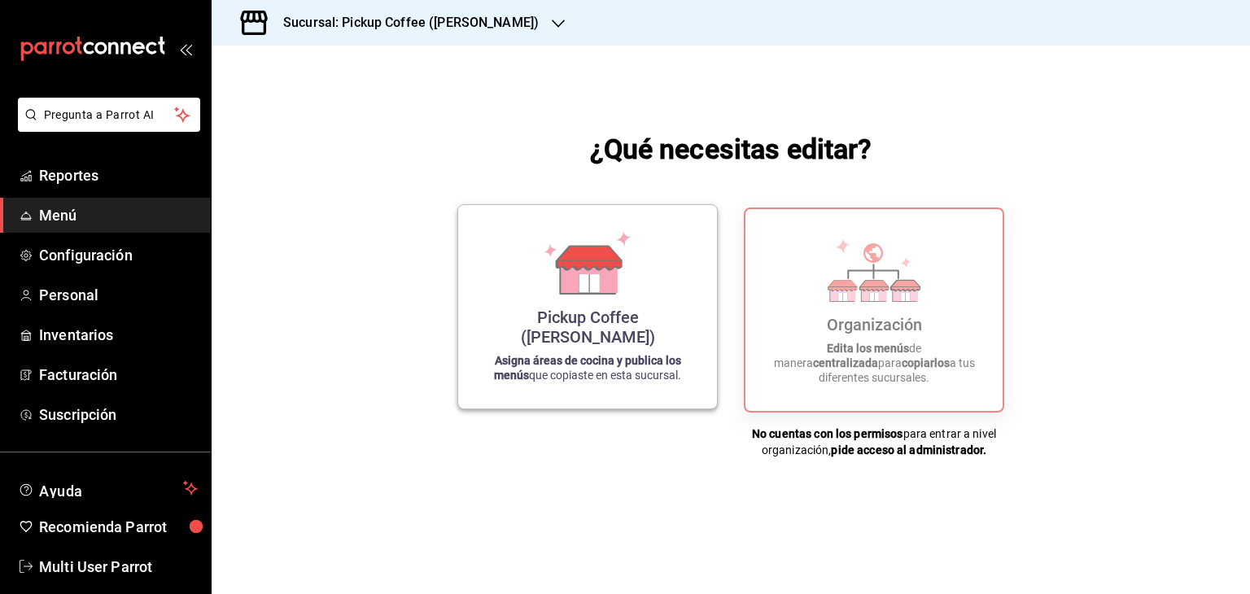
click at [604, 263] on icon at bounding box center [587, 262] width 93 height 63
